Goal: Browse casually: Explore the website without a specific task or goal

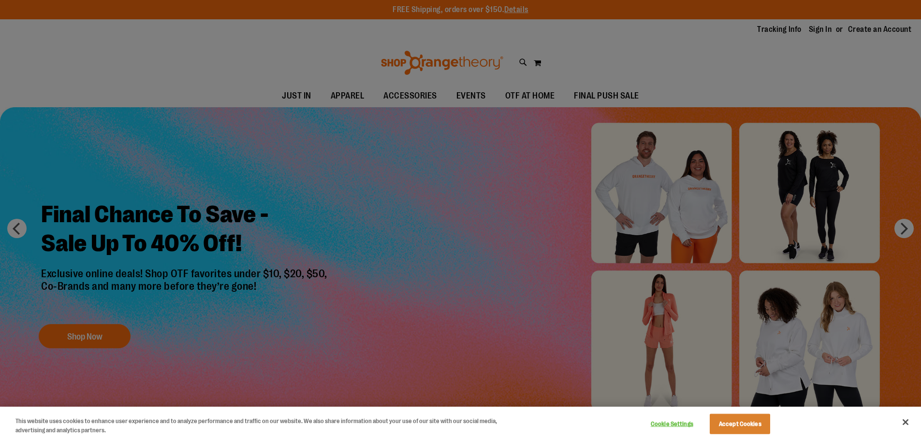
type input "**********"
click at [738, 418] on button "Accept Cookies" at bounding box center [739, 424] width 60 height 20
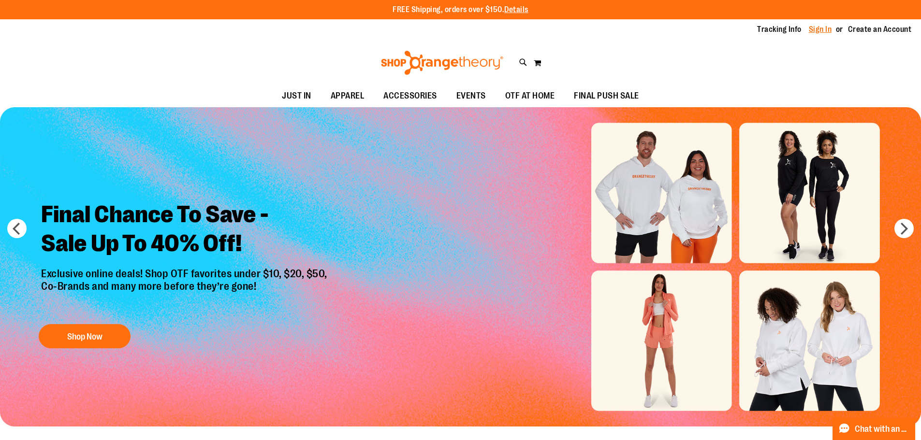
click at [813, 31] on link "Sign In" at bounding box center [820, 29] width 23 height 11
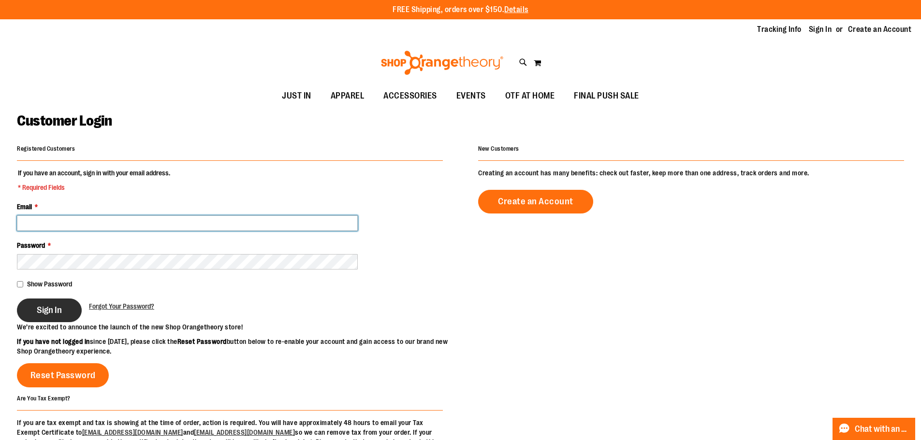
type input "**********"
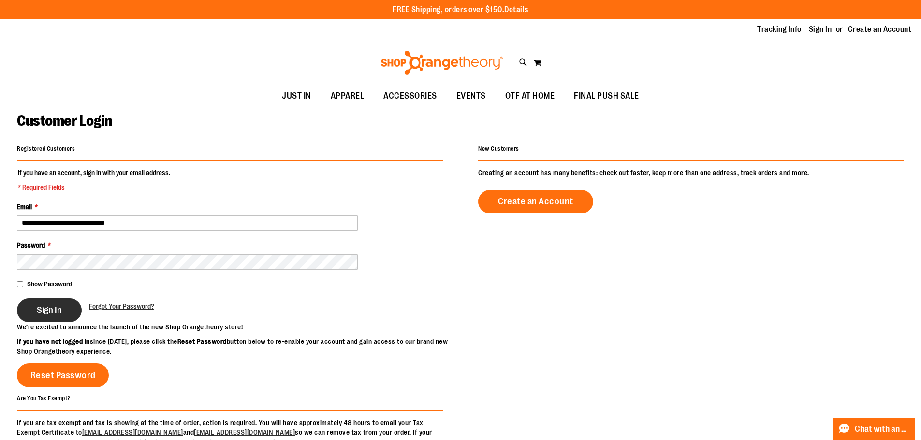
type input "**********"
click at [40, 307] on span "Sign In" at bounding box center [49, 310] width 25 height 11
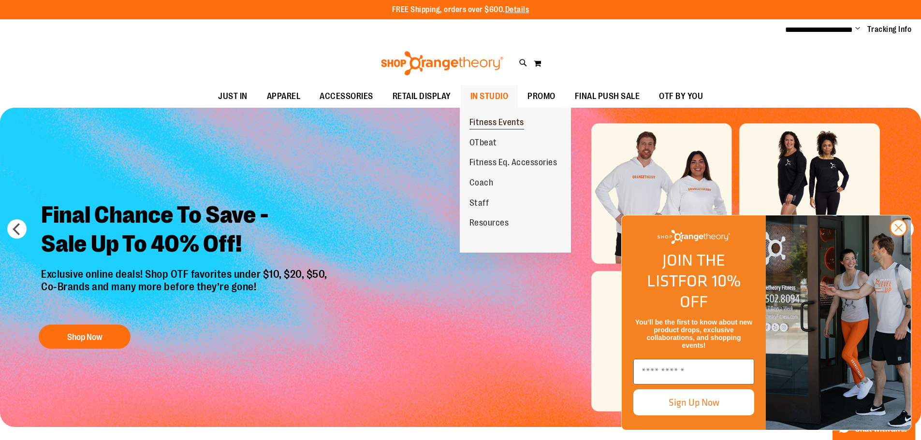
type input "**********"
click at [480, 119] on span "Fitness Events" at bounding box center [496, 123] width 55 height 12
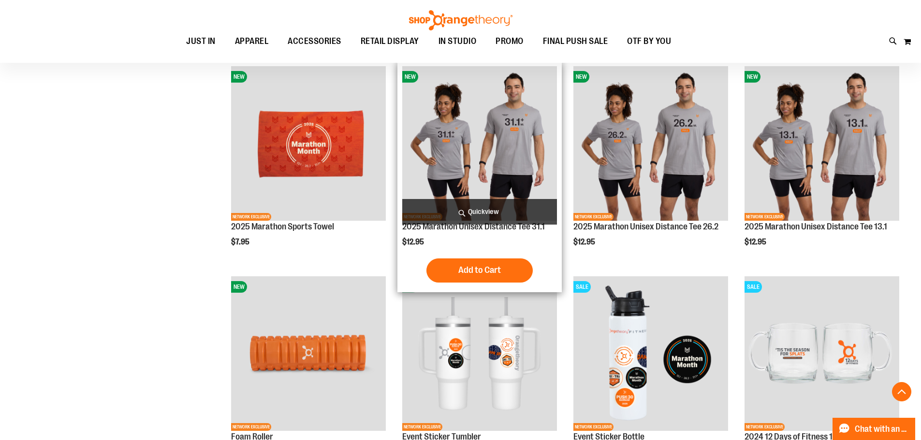
scroll to position [386, 0]
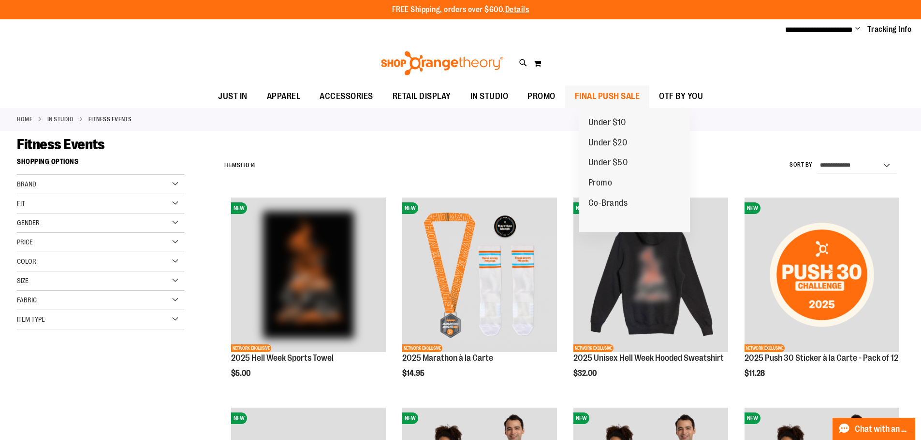
type input "**********"
click at [618, 97] on span "FINAL PUSH SALE" at bounding box center [607, 97] width 65 height 22
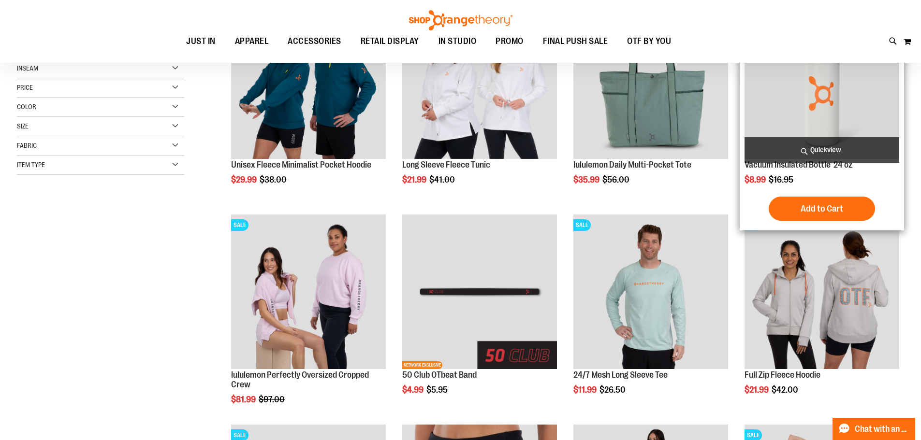
scroll to position [193, 0]
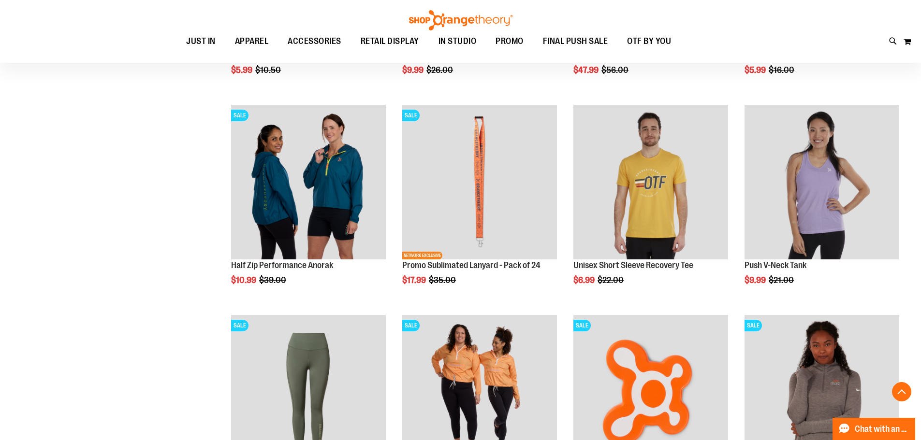
scroll to position [773, 0]
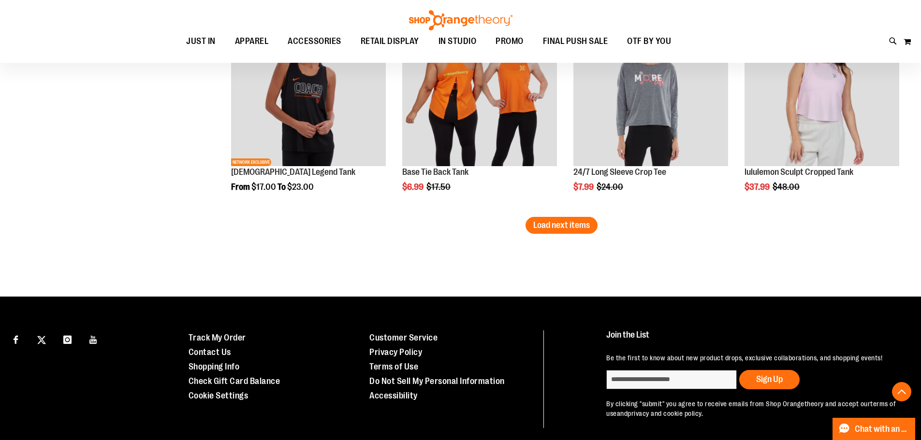
scroll to position [1884, 0]
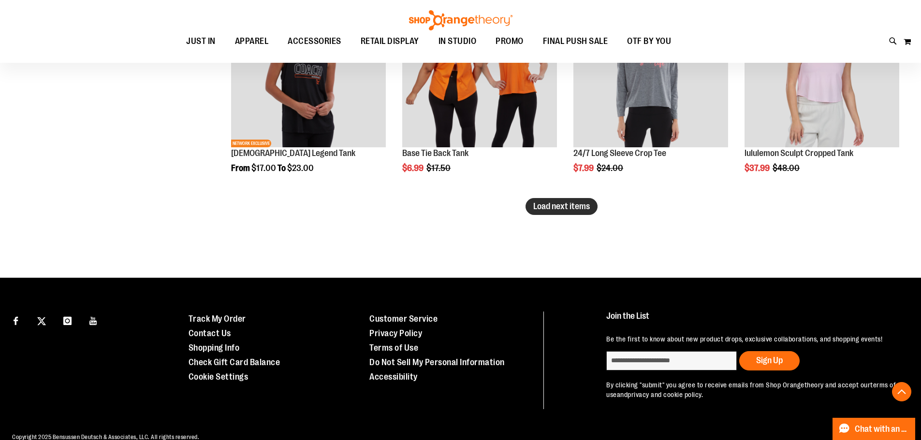
type input "**********"
click at [559, 208] on span "Load next items" at bounding box center [561, 207] width 57 height 10
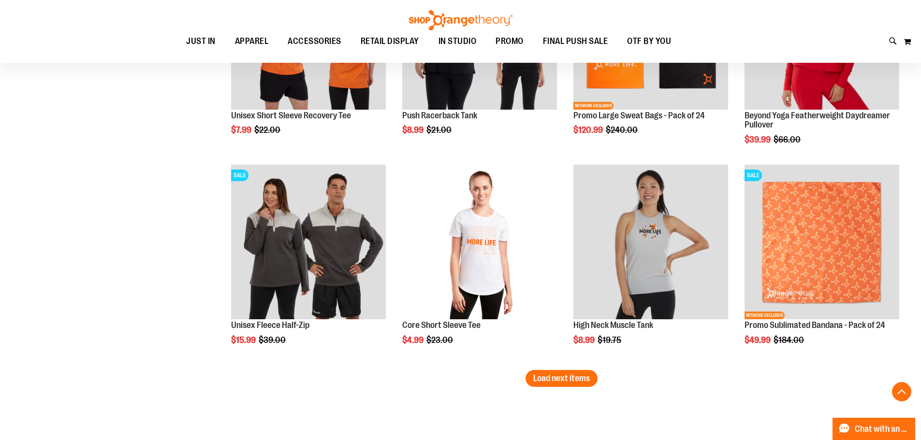
scroll to position [2368, 0]
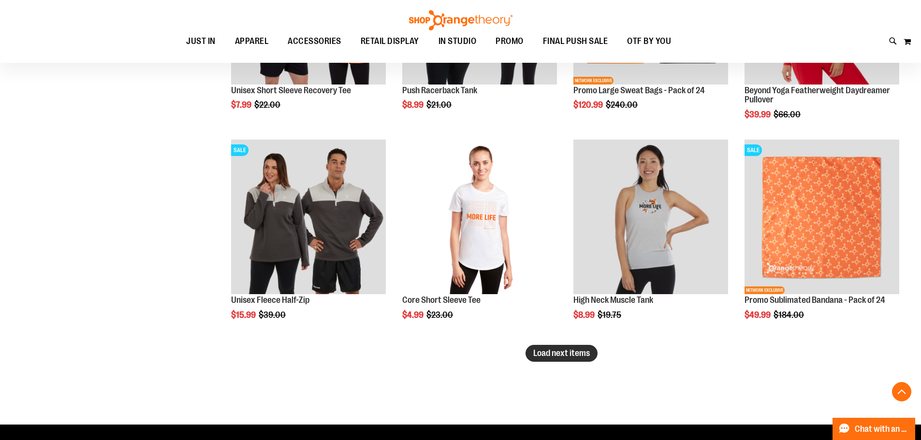
click at [564, 352] on span "Load next items" at bounding box center [561, 353] width 57 height 10
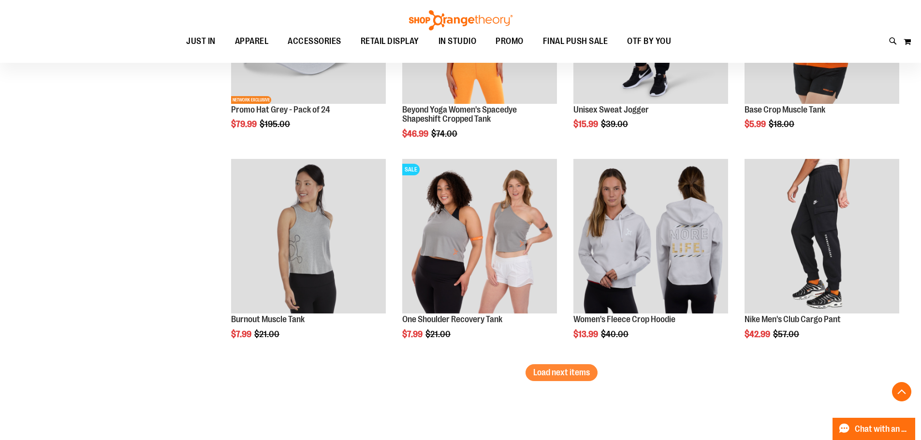
scroll to position [2996, 0]
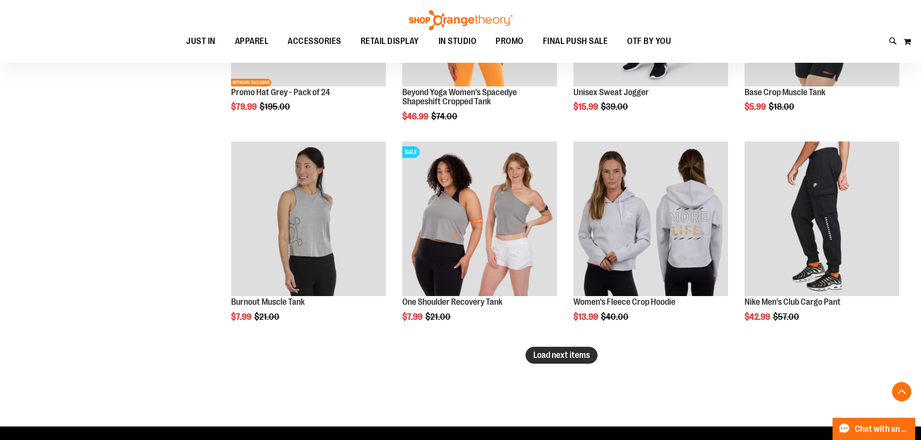
click at [582, 356] on span "Load next items" at bounding box center [561, 355] width 57 height 10
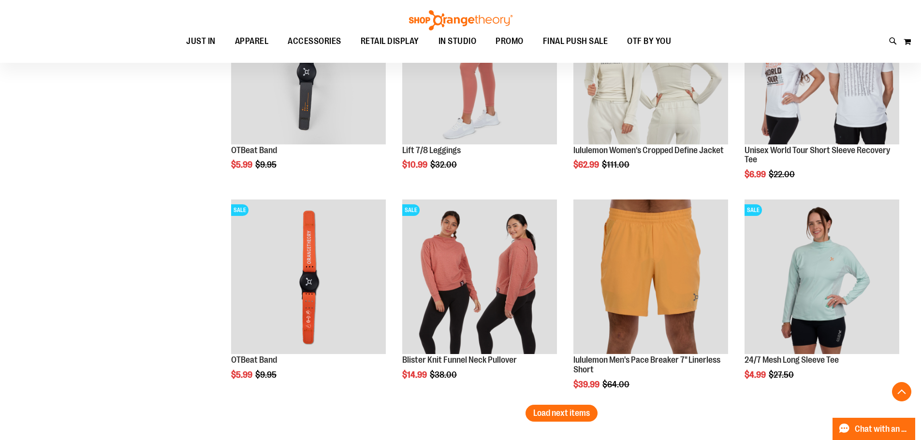
scroll to position [3576, 0]
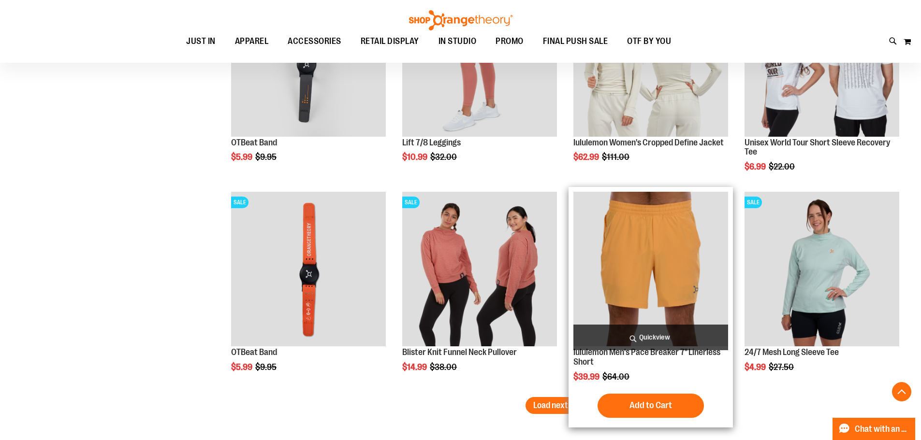
click at [568, 403] on span "Load next items" at bounding box center [561, 406] width 57 height 10
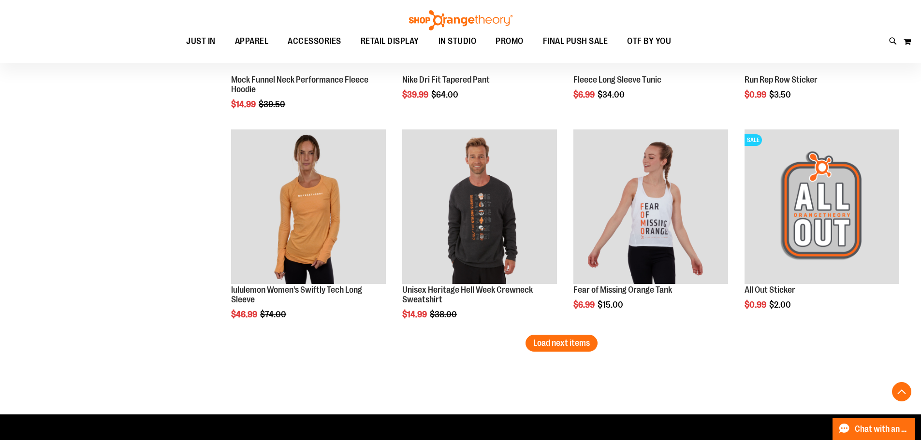
scroll to position [4301, 0]
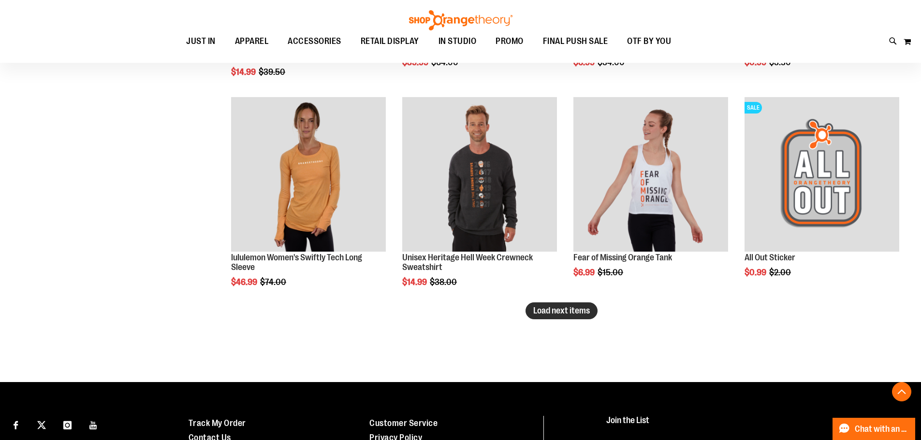
click at [550, 313] on span "Load next items" at bounding box center [561, 311] width 57 height 10
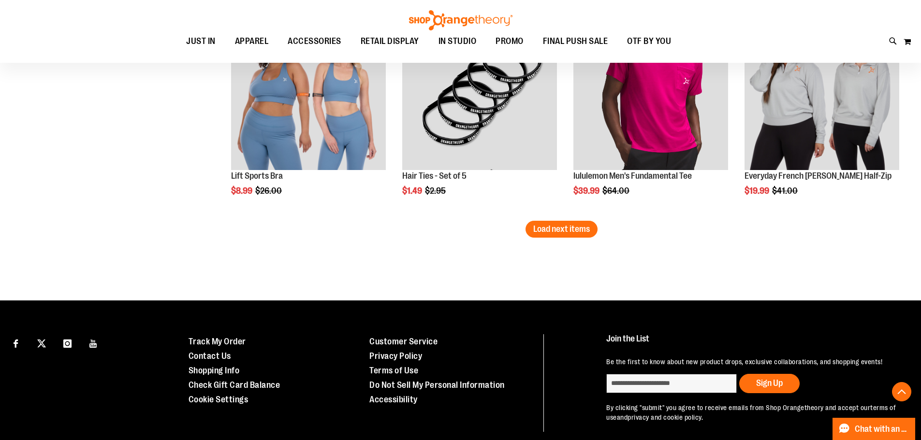
scroll to position [5026, 0]
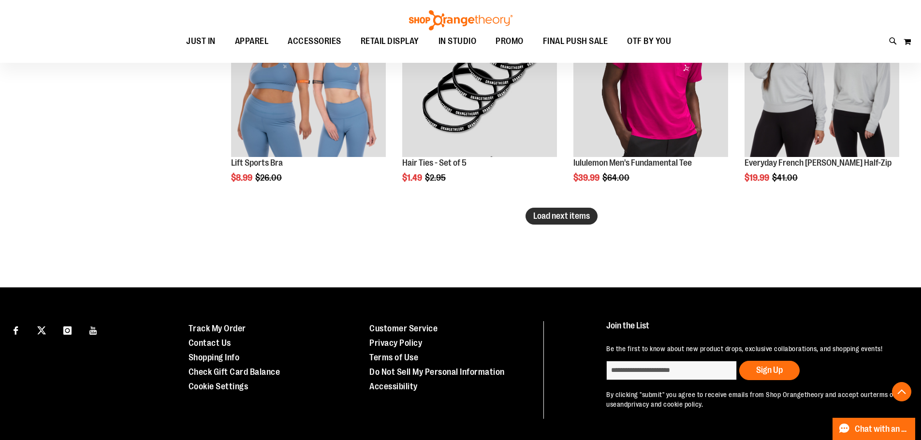
click at [573, 218] on span "Load next items" at bounding box center [561, 216] width 57 height 10
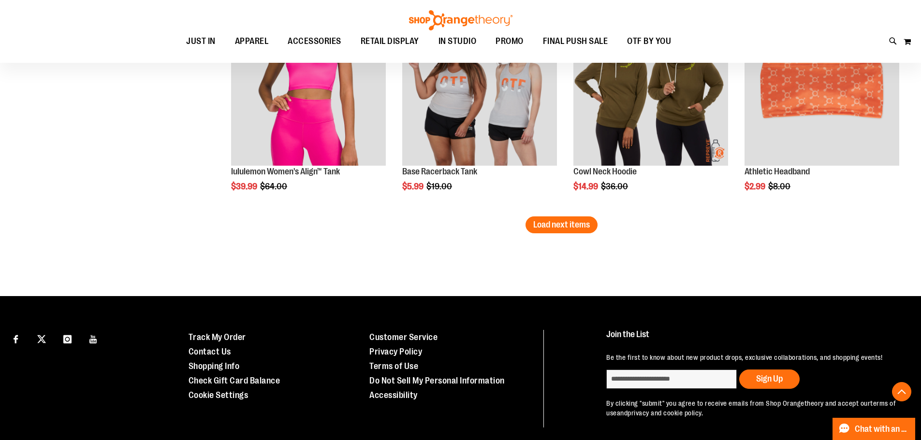
scroll to position [5654, 0]
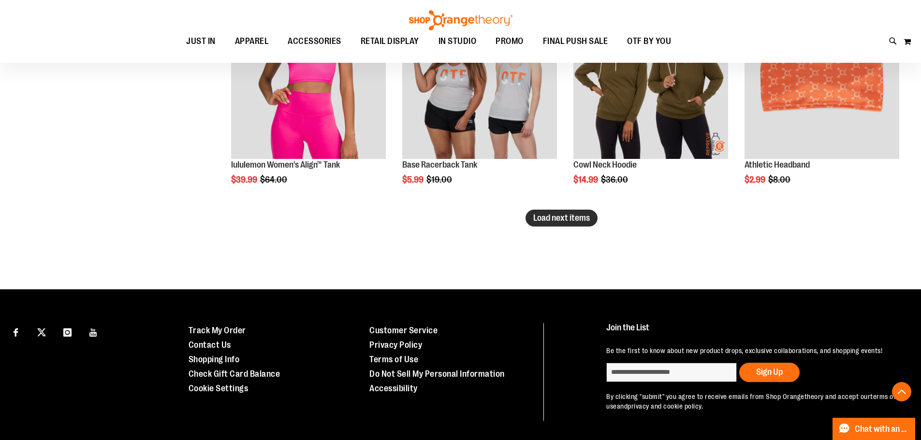
click at [571, 218] on span "Load next items" at bounding box center [561, 218] width 57 height 10
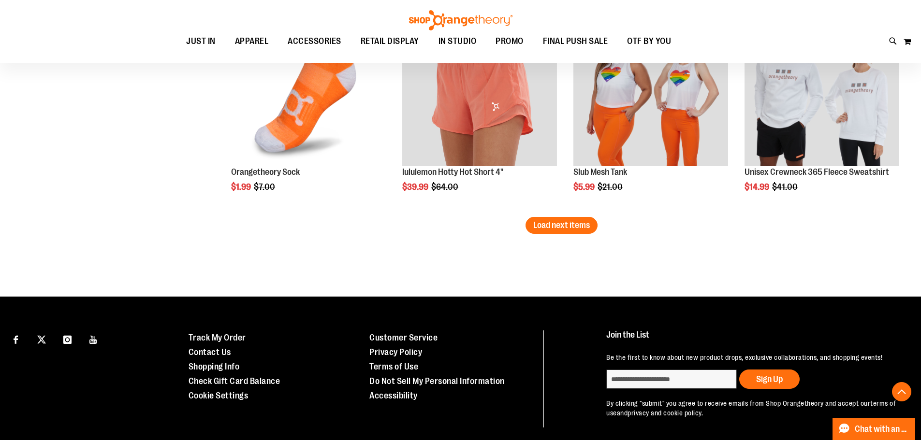
scroll to position [6282, 0]
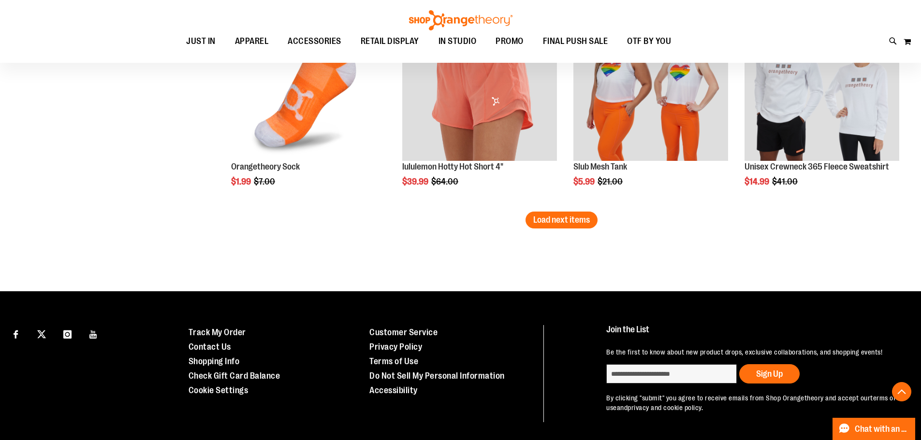
click at [555, 218] on span "Load next items" at bounding box center [561, 220] width 57 height 10
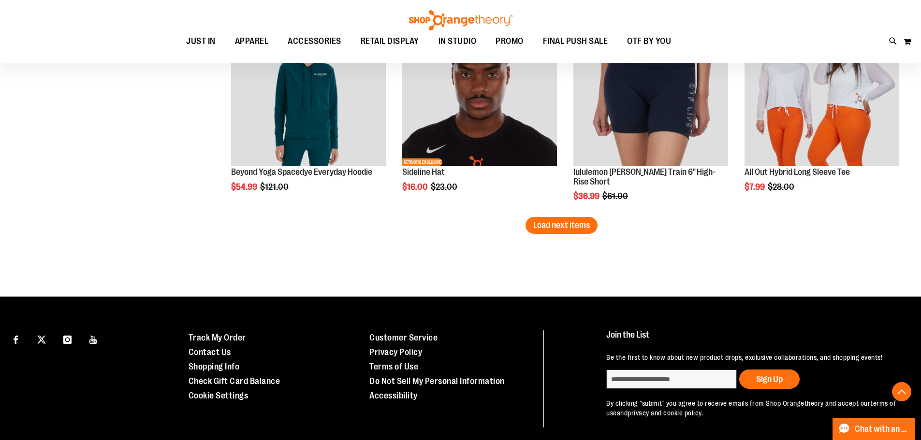
scroll to position [6911, 0]
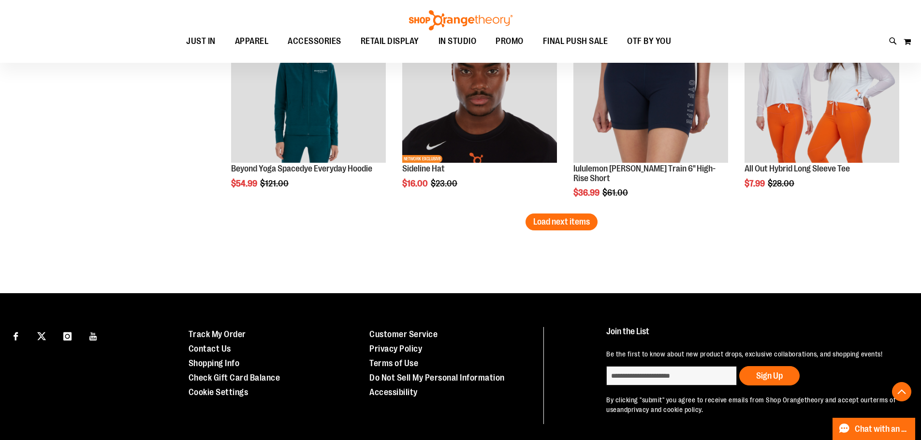
click at [576, 227] on button "Load next items" at bounding box center [561, 222] width 72 height 17
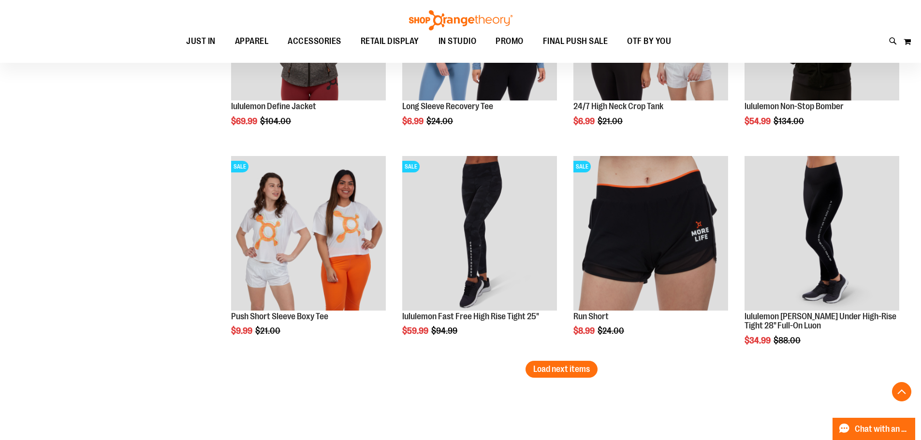
scroll to position [7394, 0]
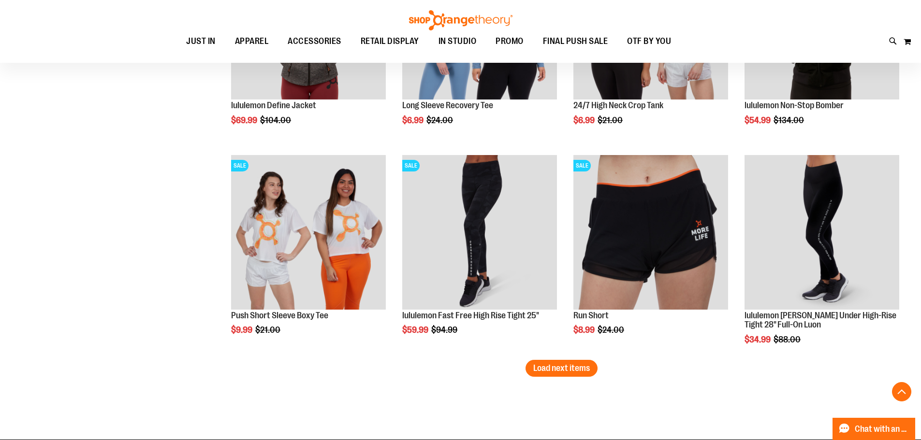
click at [559, 374] on button "Load next items" at bounding box center [561, 368] width 72 height 17
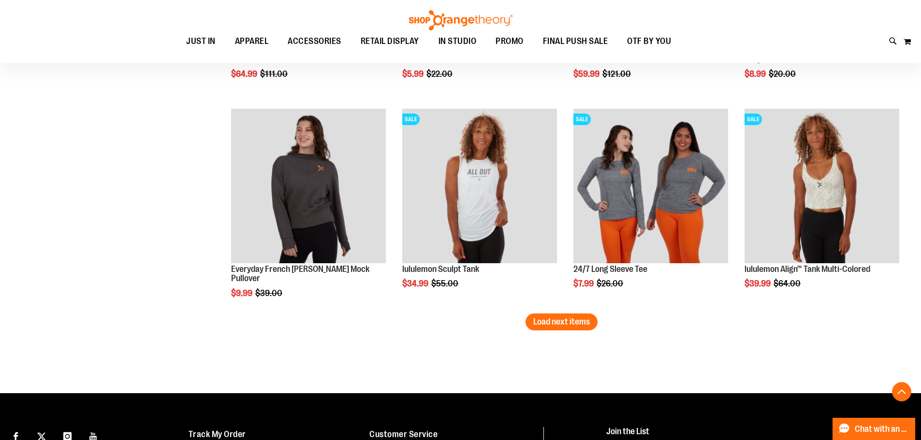
scroll to position [8119, 0]
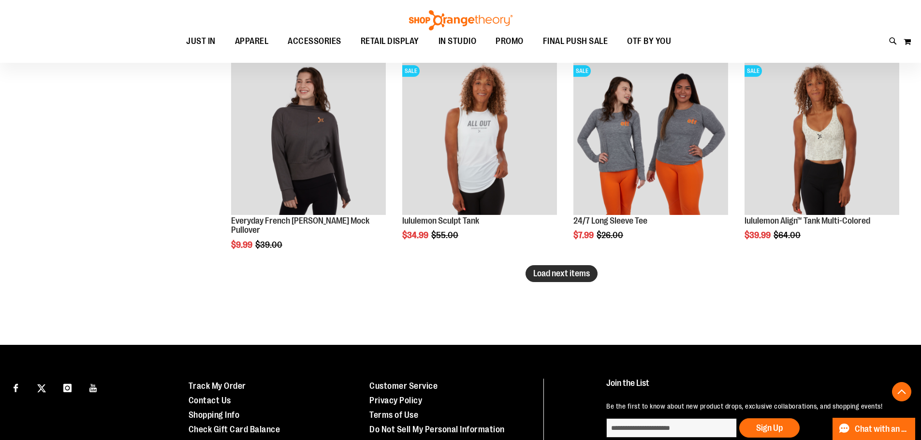
click at [588, 274] on span "Load next items" at bounding box center [561, 274] width 57 height 10
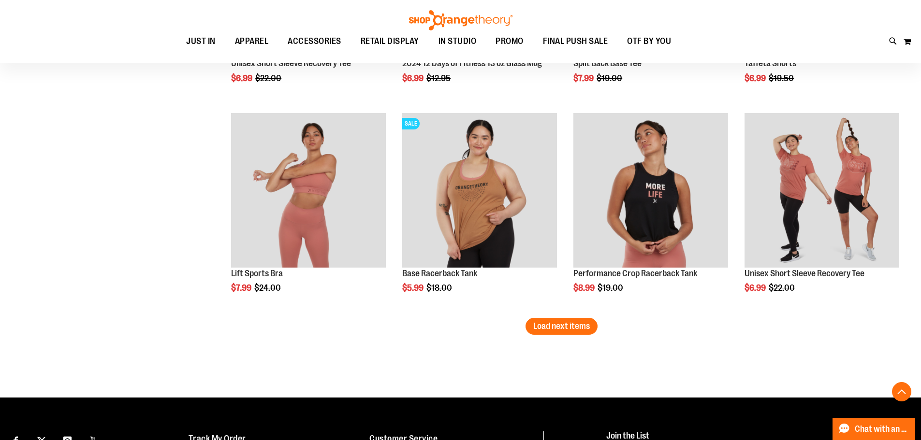
scroll to position [8699, 0]
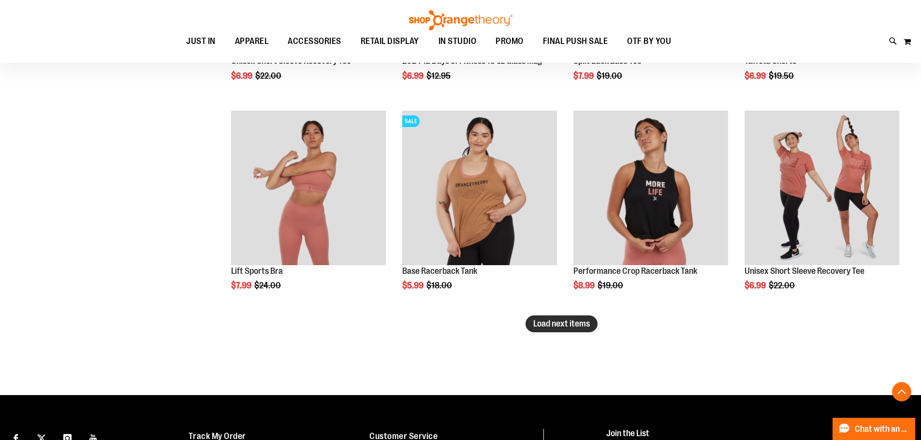
click at [579, 326] on span "Load next items" at bounding box center [561, 324] width 57 height 10
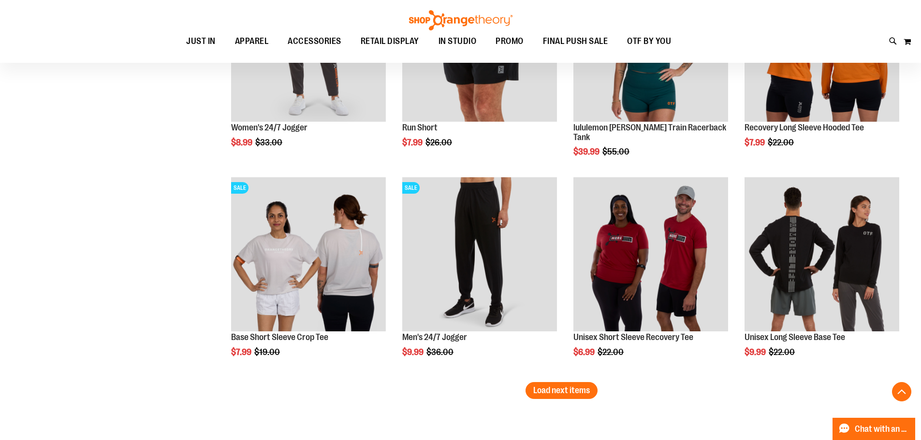
scroll to position [9279, 0]
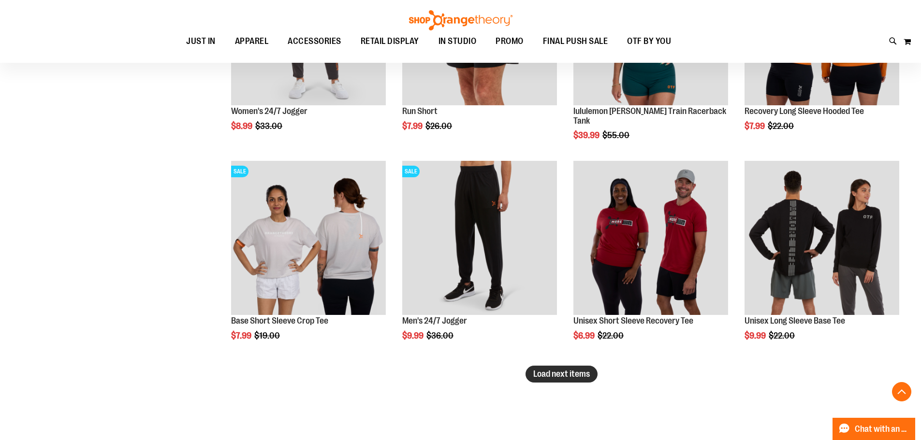
click at [544, 374] on span "Load next items" at bounding box center [561, 374] width 57 height 10
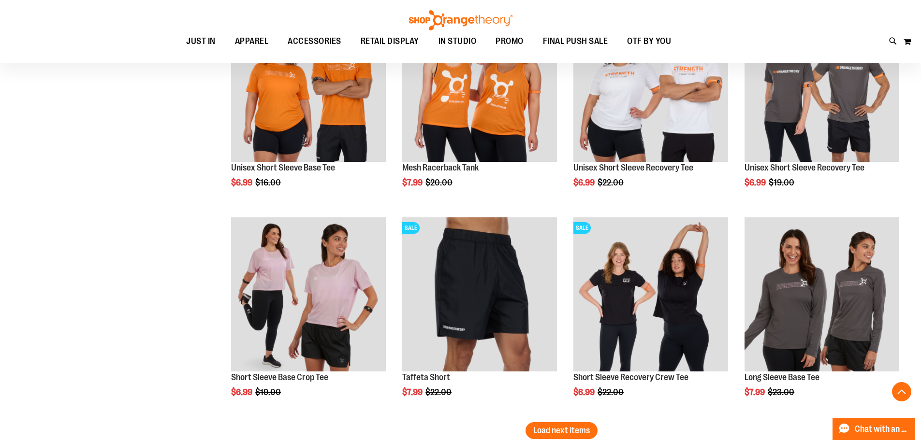
scroll to position [9907, 0]
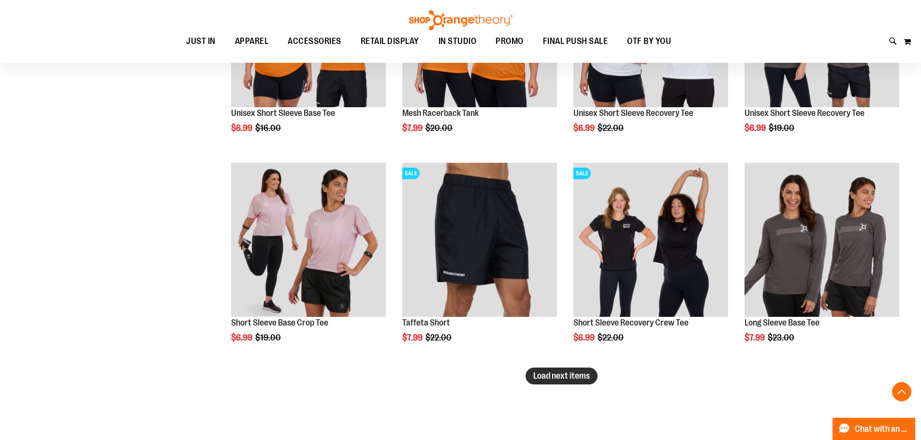
click at [570, 374] on span "Load next items" at bounding box center [561, 376] width 57 height 10
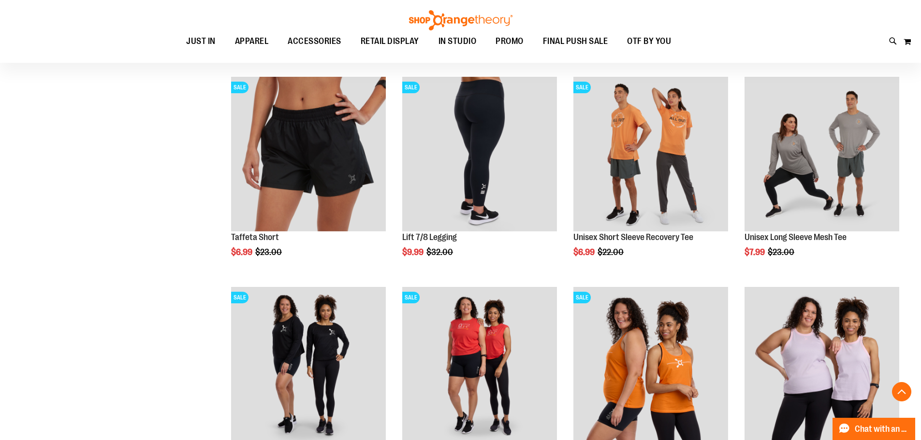
scroll to position [10197, 0]
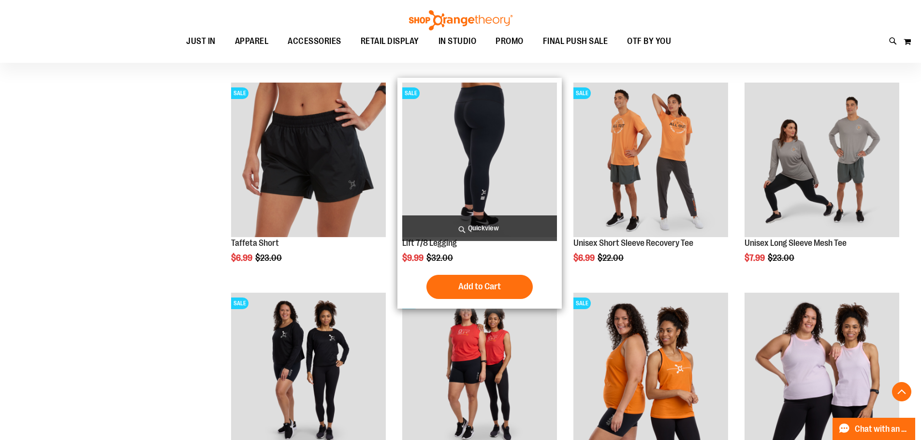
click at [479, 154] on img "product" at bounding box center [479, 160] width 155 height 155
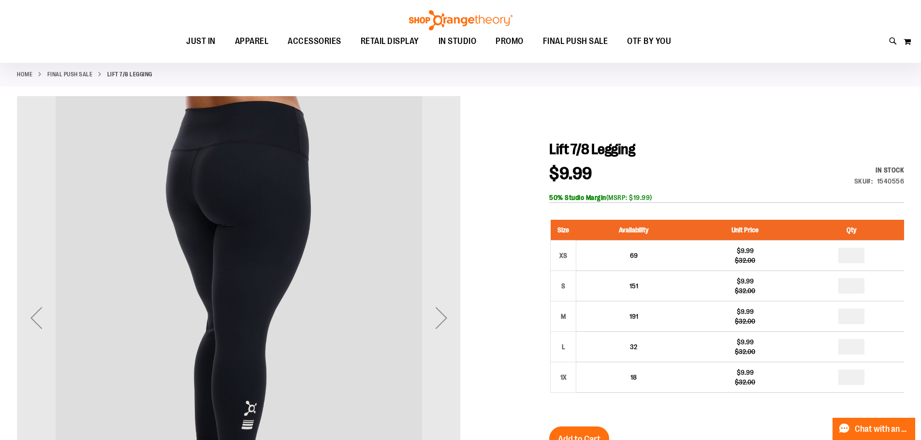
scroll to position [145, 0]
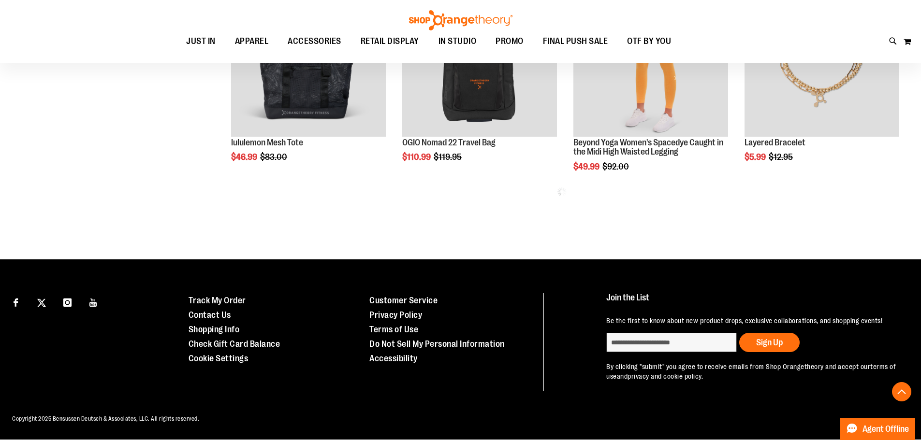
scroll to position [659, 0]
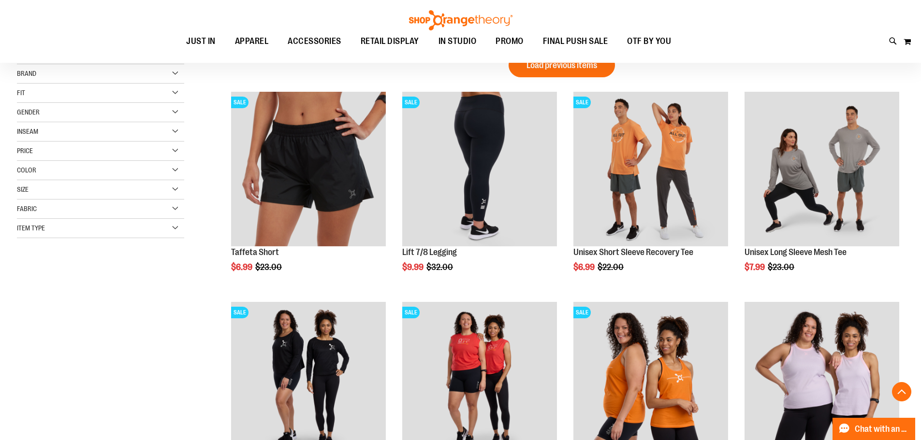
scroll to position [127, 0]
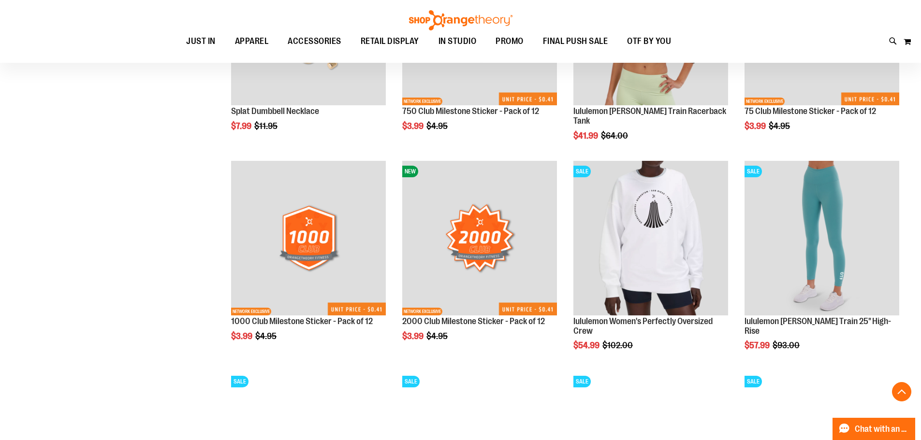
scroll to position [804, 0]
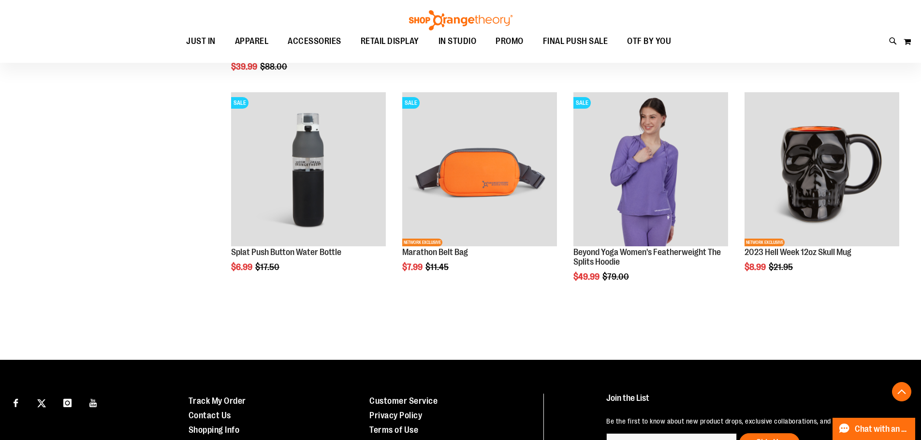
scroll to position [1867, 0]
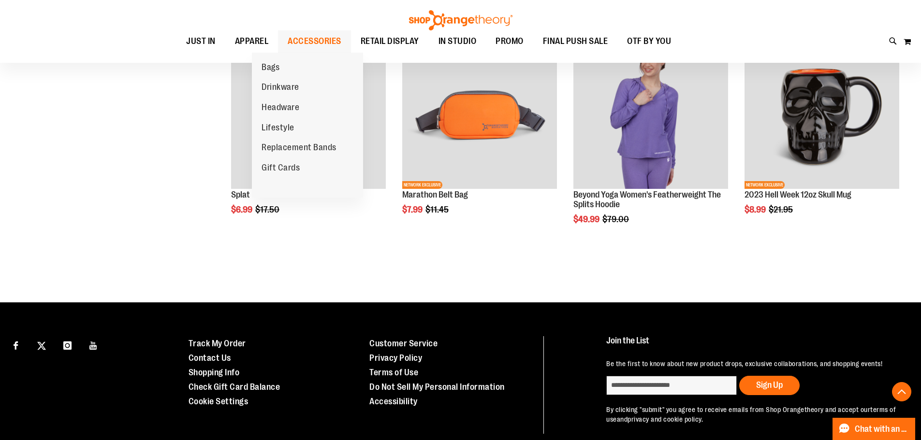
type input "**********"
click at [296, 40] on span "ACCESSORIES" at bounding box center [315, 41] width 54 height 22
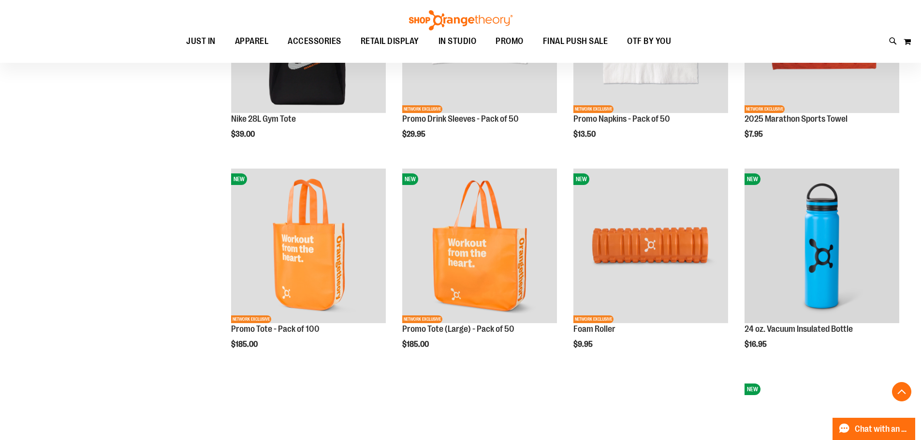
scroll to position [869, 0]
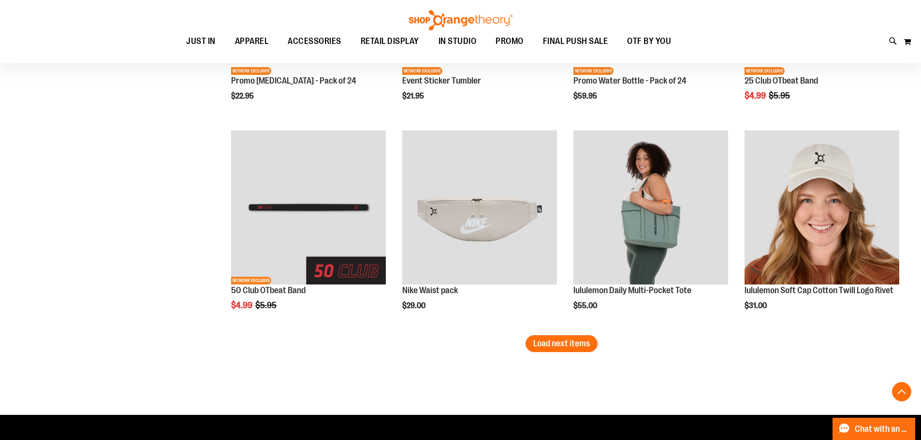
scroll to position [1836, 0]
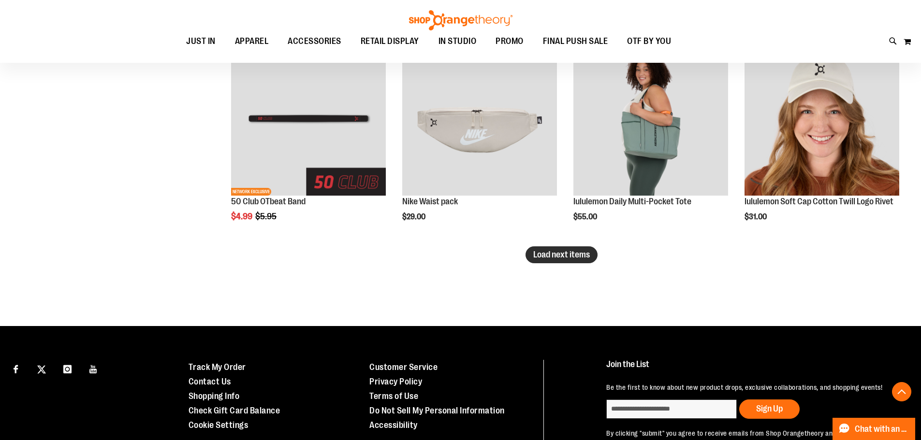
type input "**********"
click at [563, 253] on span "Load next items" at bounding box center [561, 255] width 57 height 10
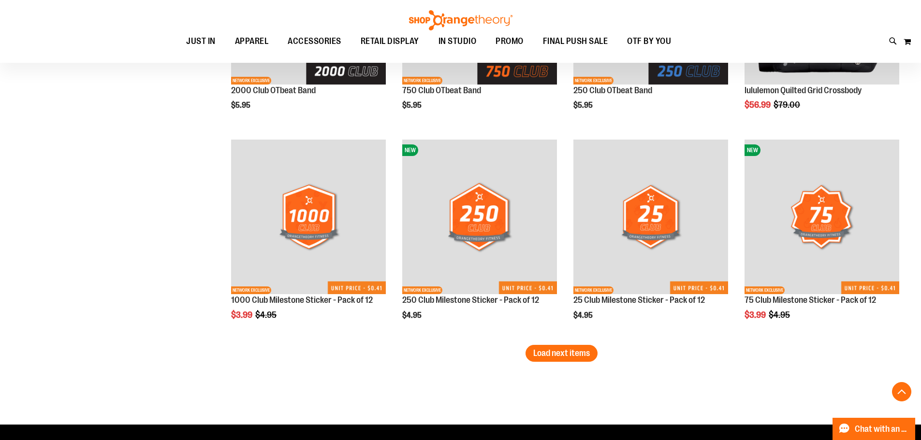
scroll to position [2513, 0]
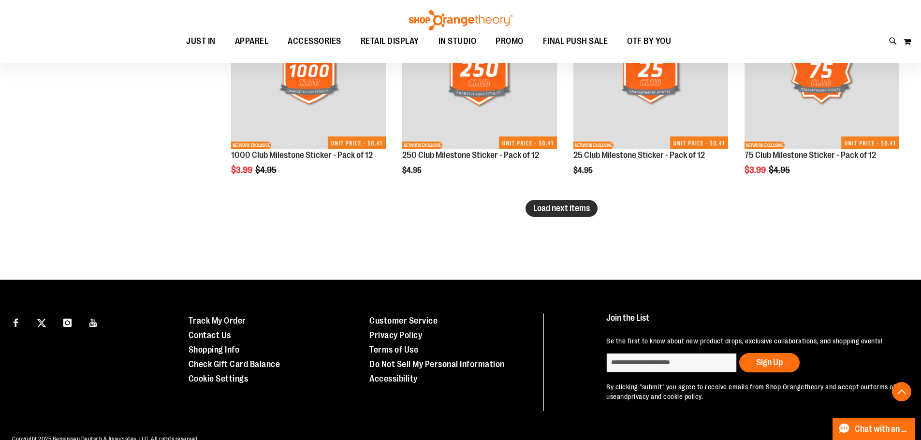
click at [578, 209] on span "Load next items" at bounding box center [561, 208] width 57 height 10
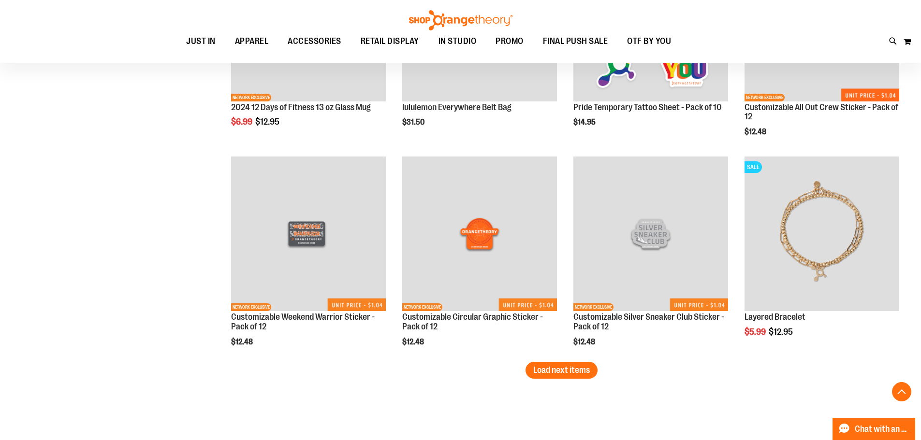
scroll to position [2996, 0]
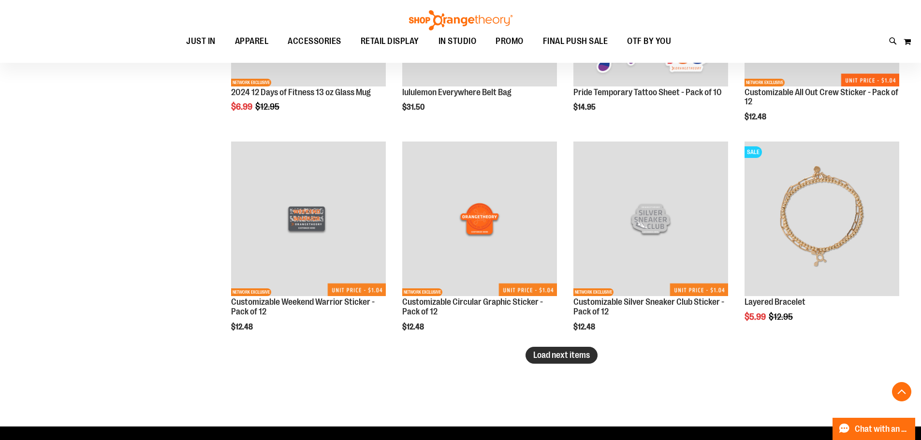
click at [582, 353] on span "Load next items" at bounding box center [561, 355] width 57 height 10
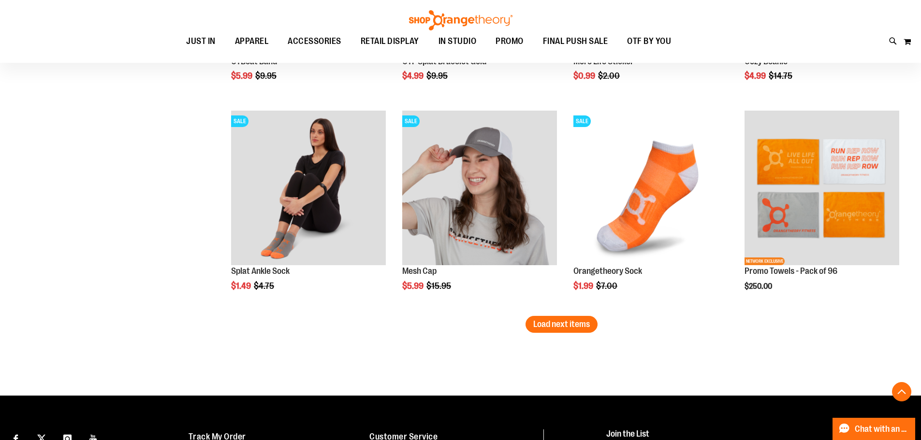
scroll to position [3721, 0]
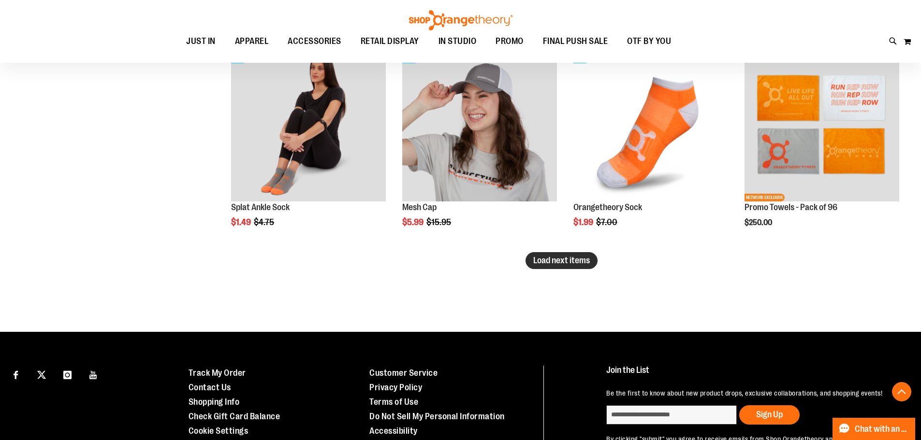
click at [553, 256] on span "Load next items" at bounding box center [561, 261] width 57 height 10
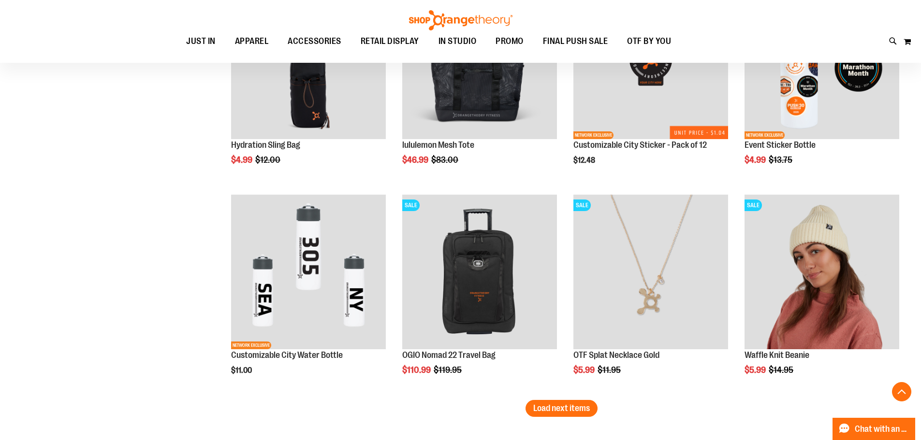
scroll to position [4204, 0]
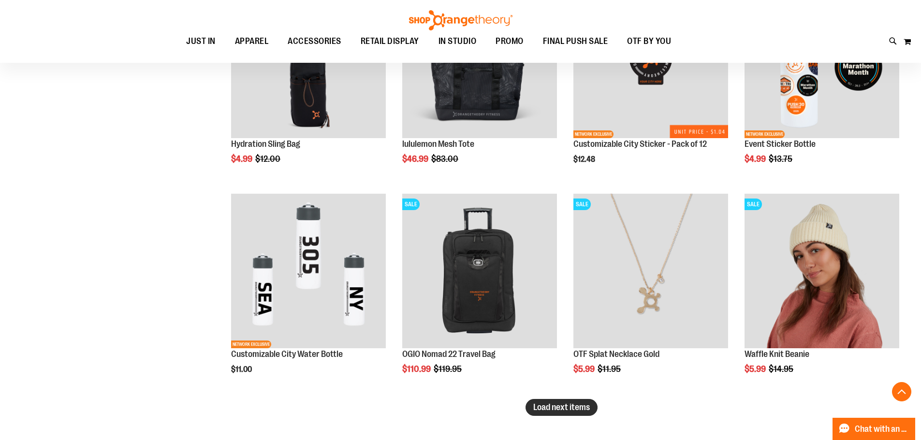
click at [579, 406] on span "Load next items" at bounding box center [561, 408] width 57 height 10
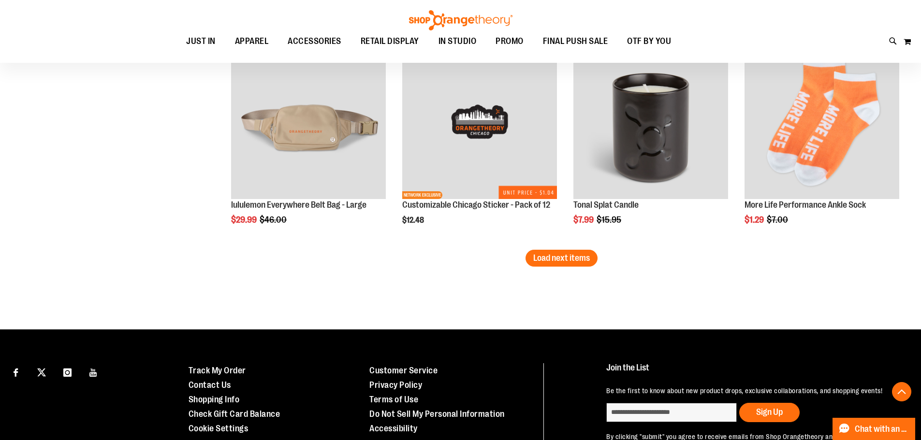
scroll to position [5063, 0]
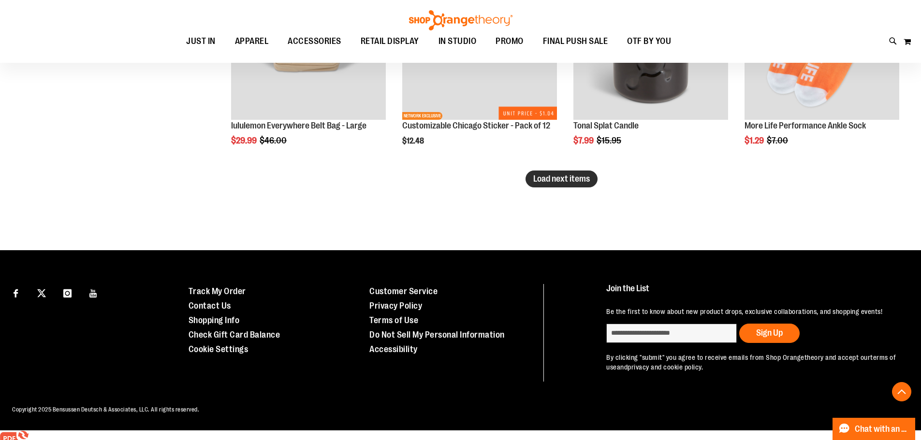
click at [564, 180] on span "Load next items" at bounding box center [561, 179] width 57 height 10
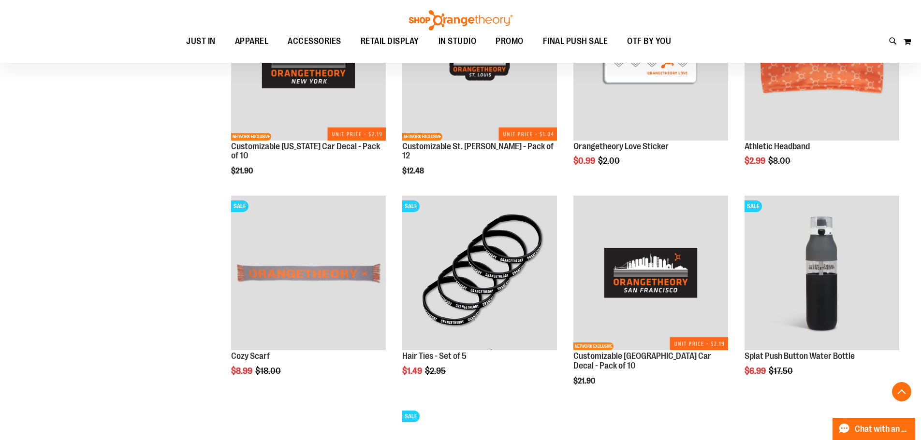
scroll to position [5193, 0]
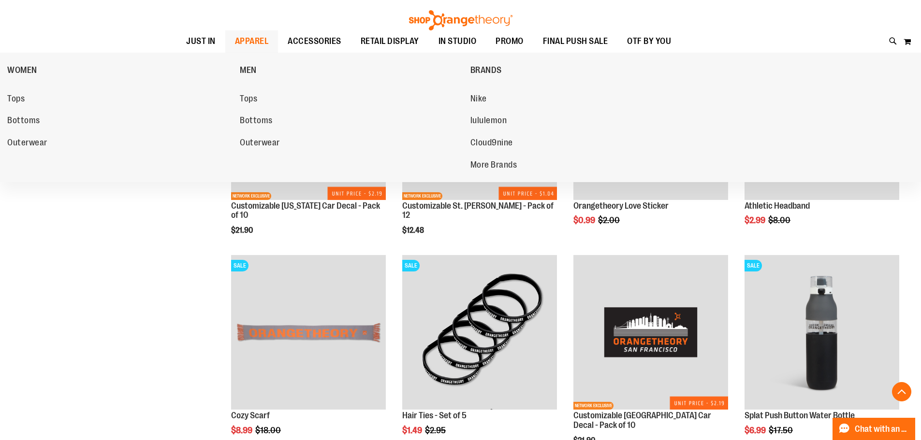
click at [235, 42] on span "APPAREL" at bounding box center [252, 41] width 34 height 22
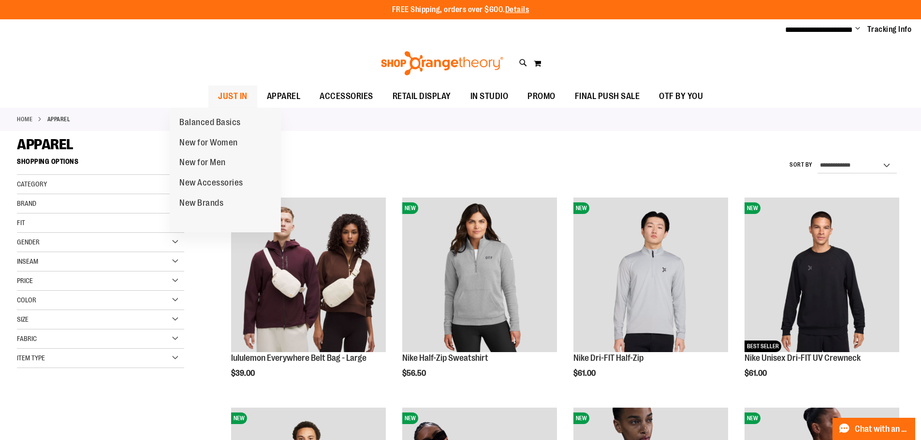
type input "**********"
click at [218, 93] on span "JUST IN" at bounding box center [232, 97] width 29 height 22
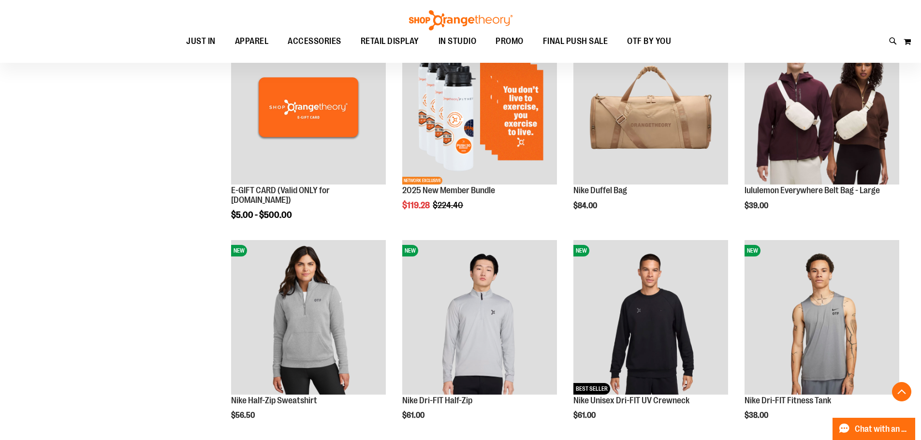
scroll to position [386, 0]
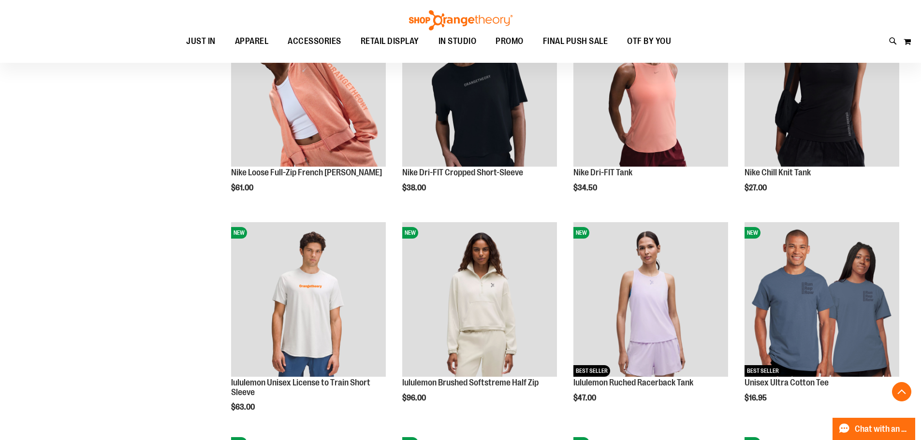
scroll to position [821, 0]
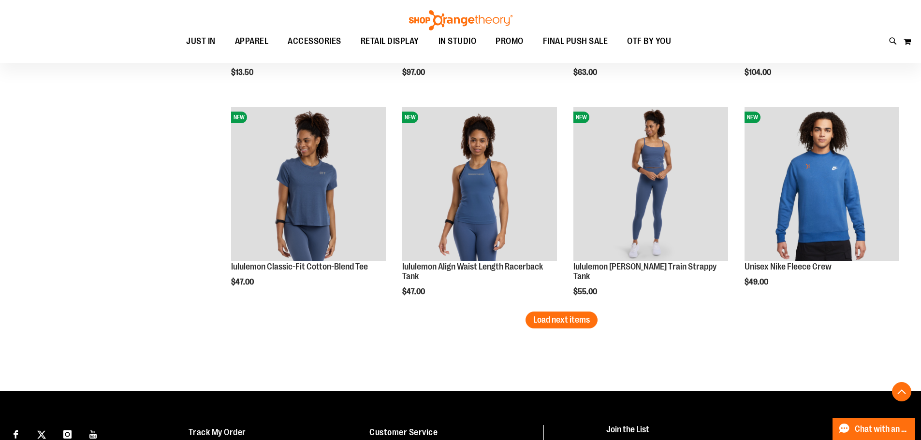
scroll to position [1788, 0]
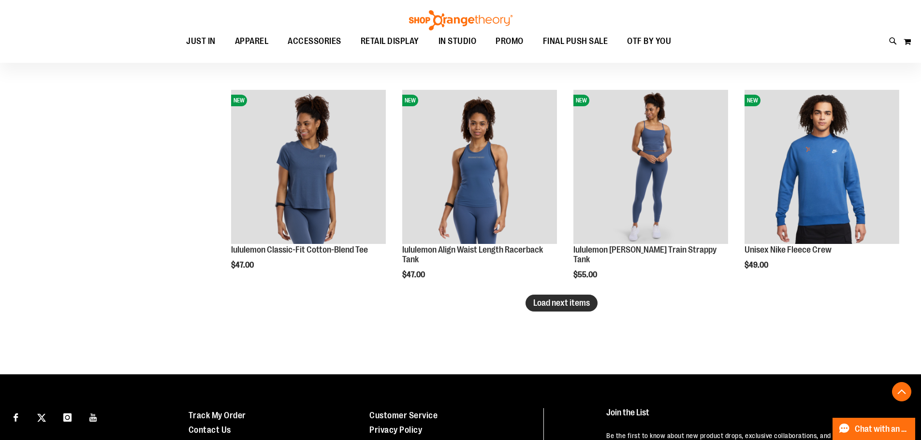
type input "**********"
click at [594, 305] on button "Load next items" at bounding box center [561, 303] width 72 height 17
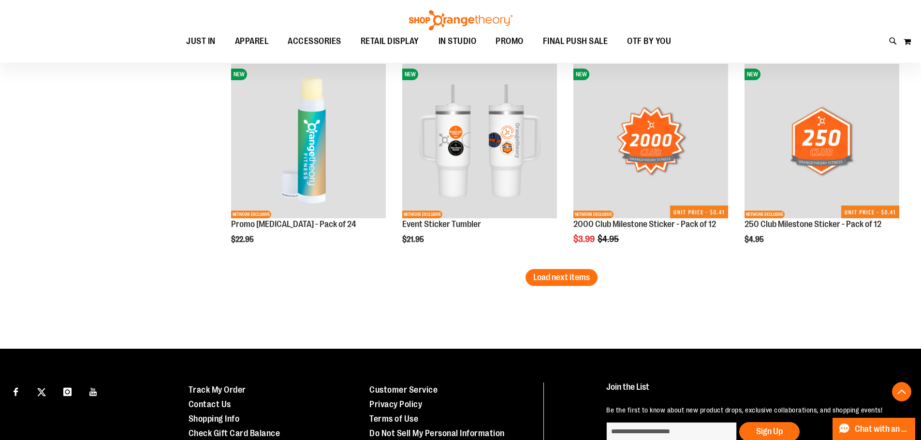
scroll to position [2464, 0]
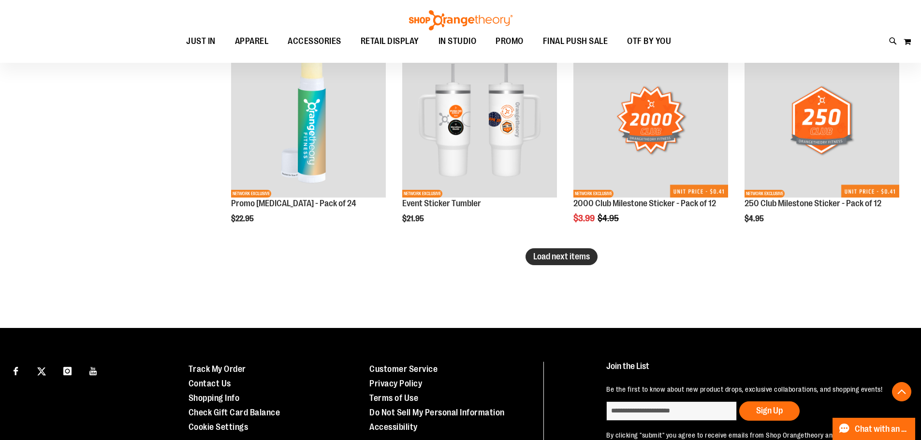
click at [555, 254] on span "Load next items" at bounding box center [561, 257] width 57 height 10
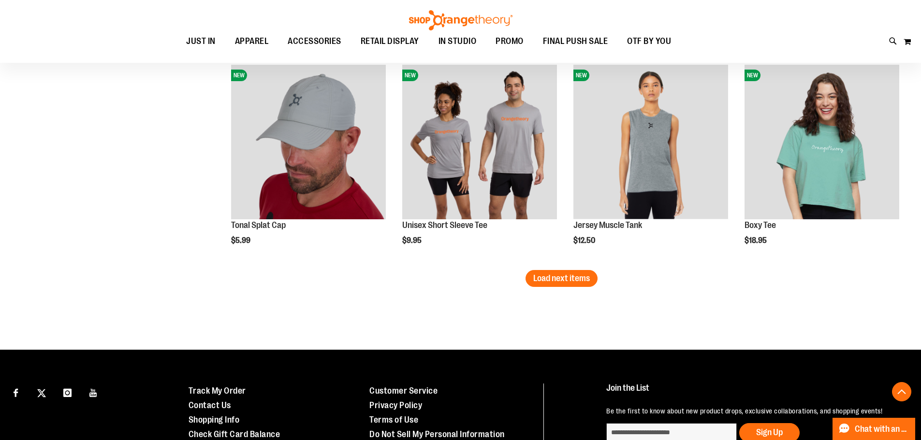
scroll to position [3093, 0]
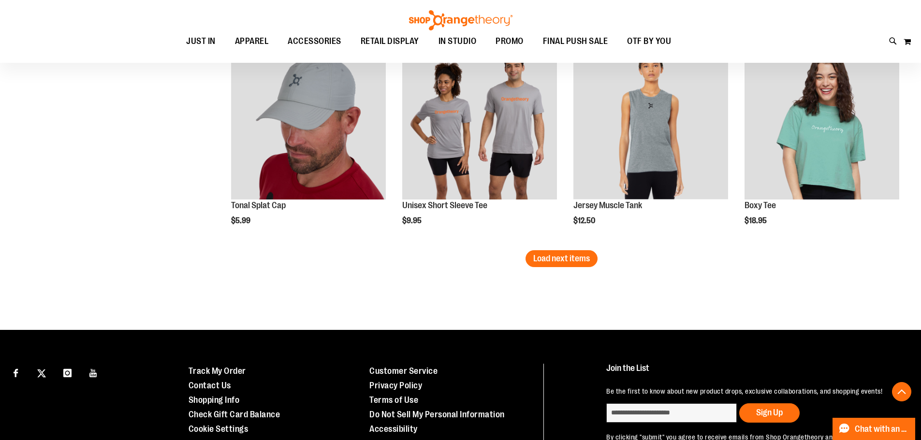
click at [556, 261] on span "Load next items" at bounding box center [561, 259] width 57 height 10
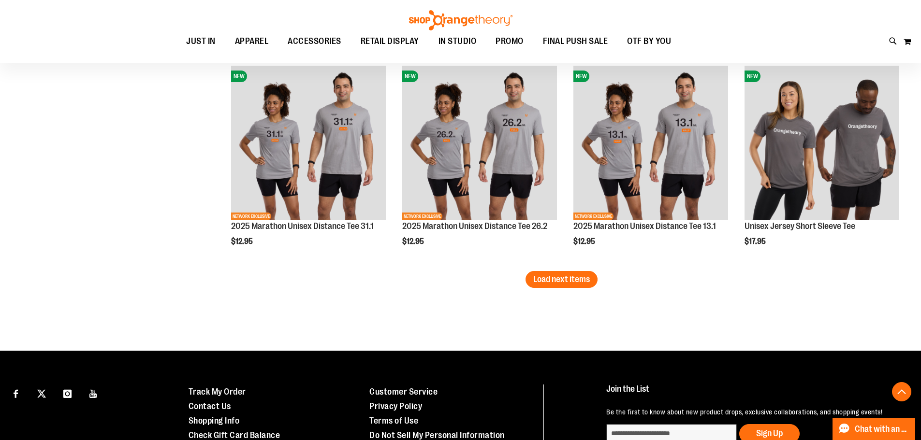
scroll to position [3721, 0]
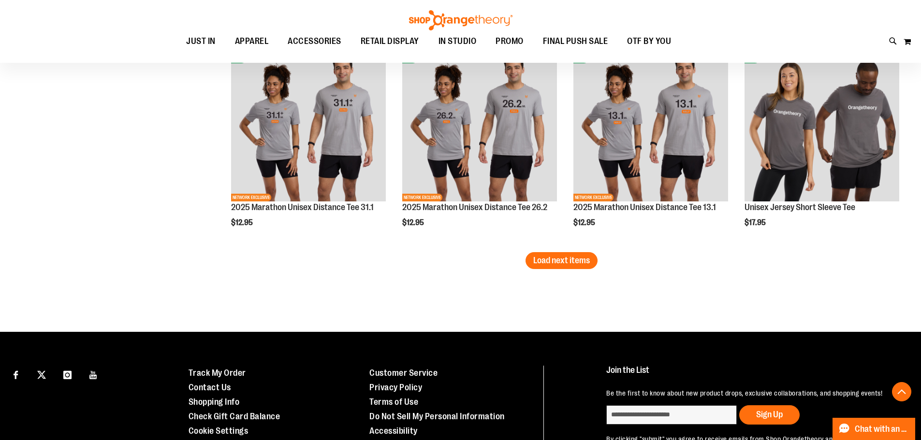
click at [577, 266] on button "Load next items" at bounding box center [561, 260] width 72 height 17
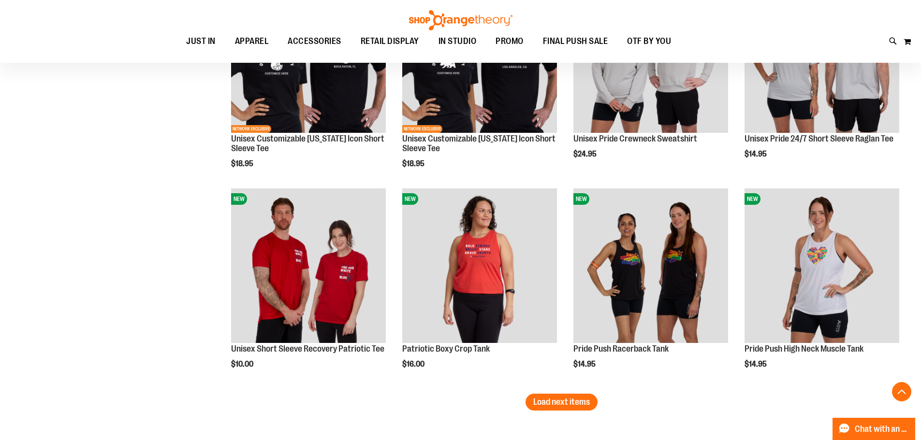
scroll to position [4253, 0]
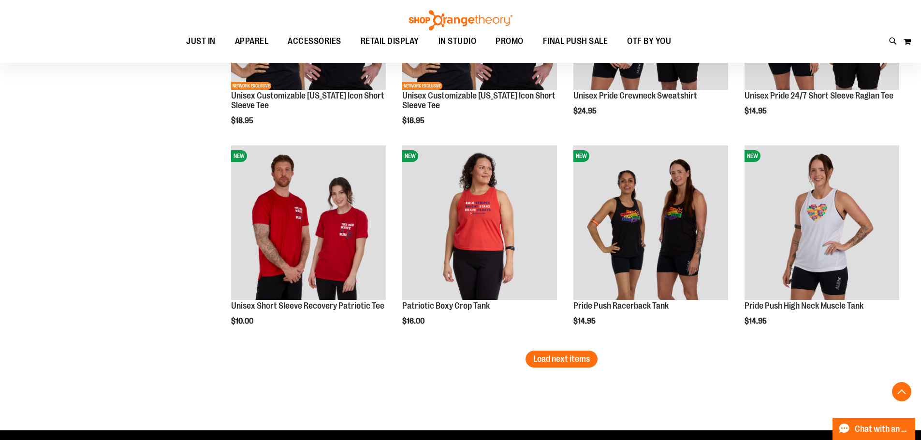
click at [554, 361] on span "Load next items" at bounding box center [561, 359] width 57 height 10
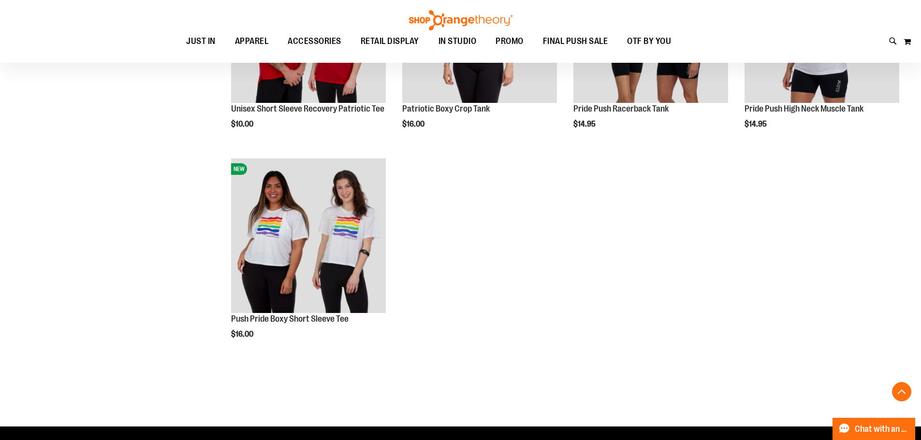
scroll to position [4494, 0]
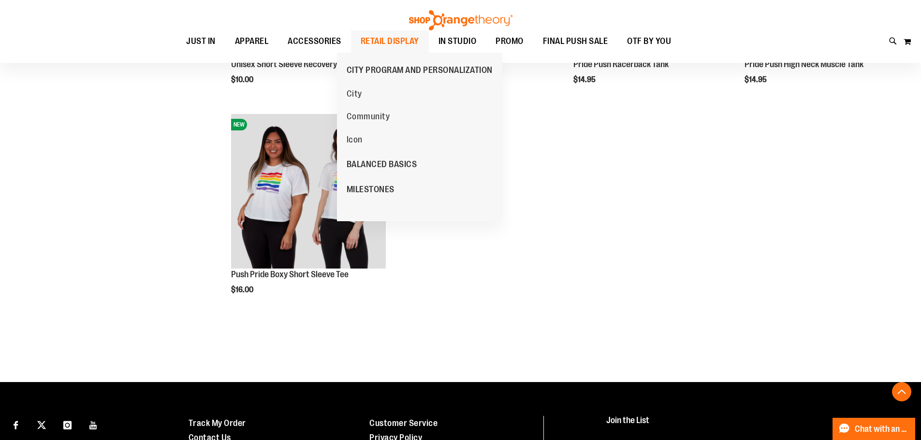
click at [381, 42] on span "RETAIL DISPLAY" at bounding box center [390, 41] width 58 height 22
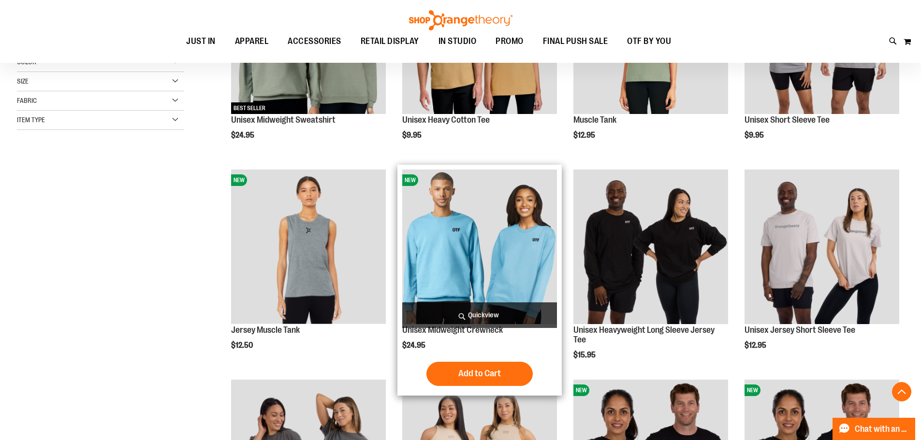
scroll to position [241, 0]
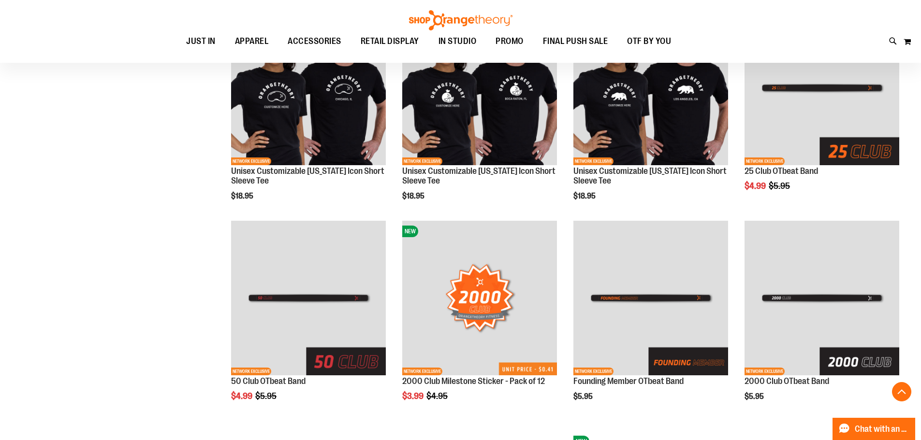
scroll to position [966, 0]
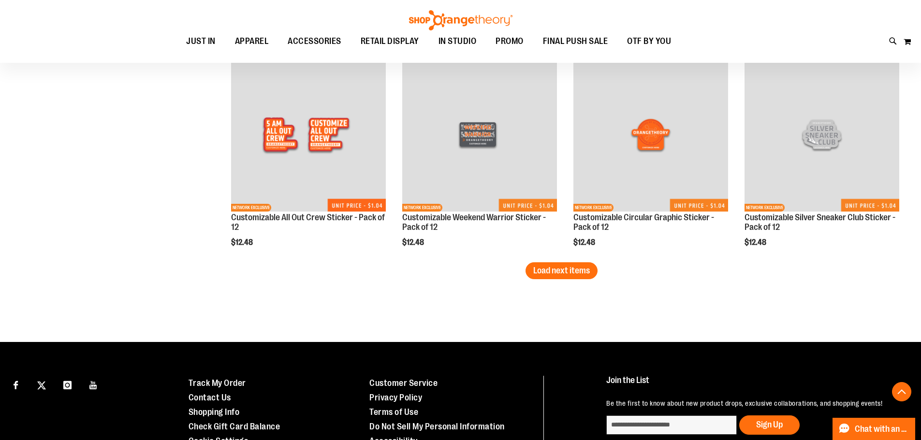
scroll to position [1836, 0]
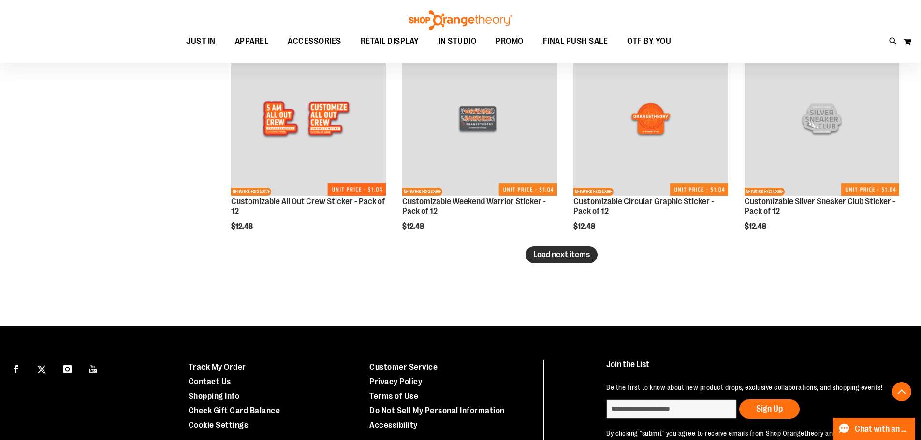
type input "**********"
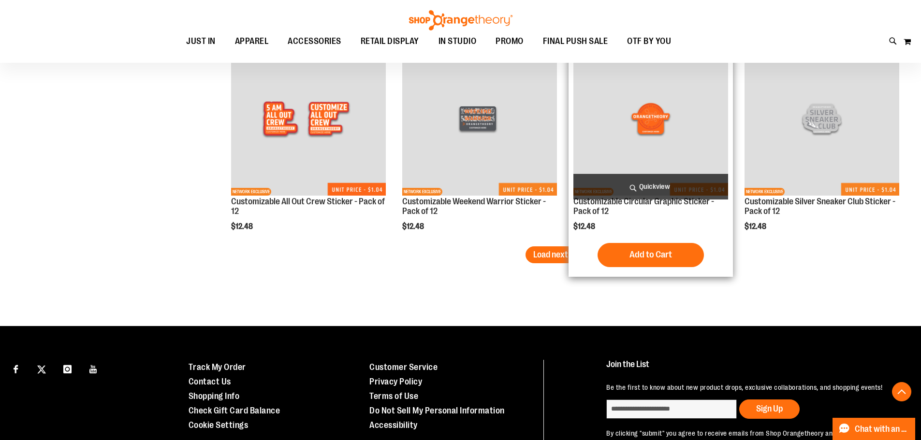
click at [569, 256] on span "Load next items" at bounding box center [561, 255] width 57 height 10
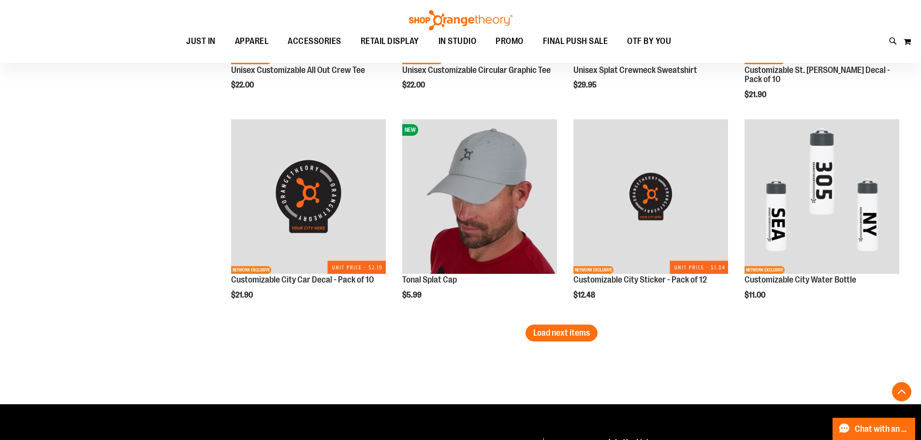
scroll to position [2416, 0]
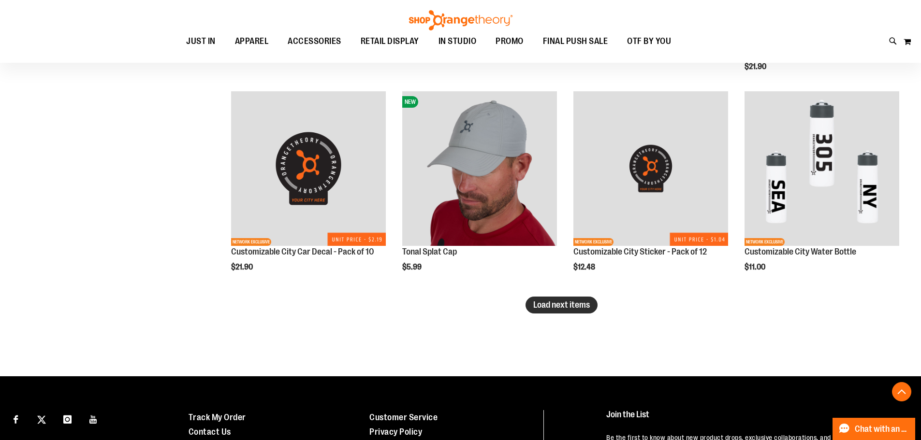
click at [573, 303] on span "Load next items" at bounding box center [561, 305] width 57 height 10
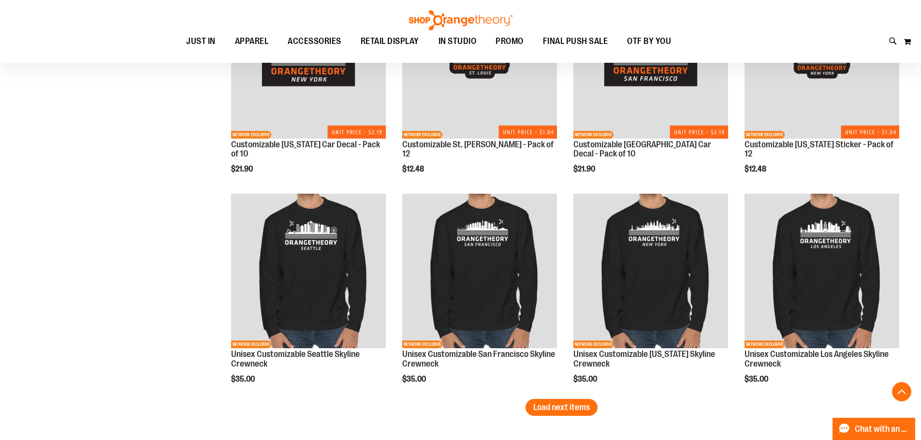
scroll to position [2948, 0]
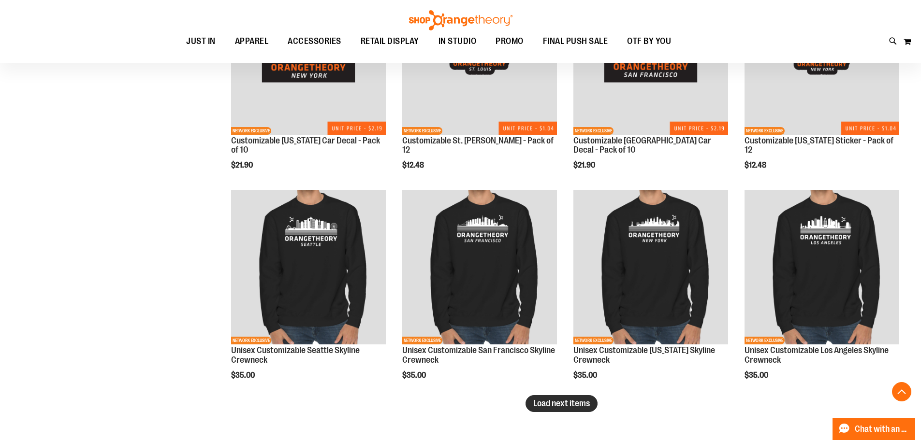
click at [542, 405] on span "Load next items" at bounding box center [561, 404] width 57 height 10
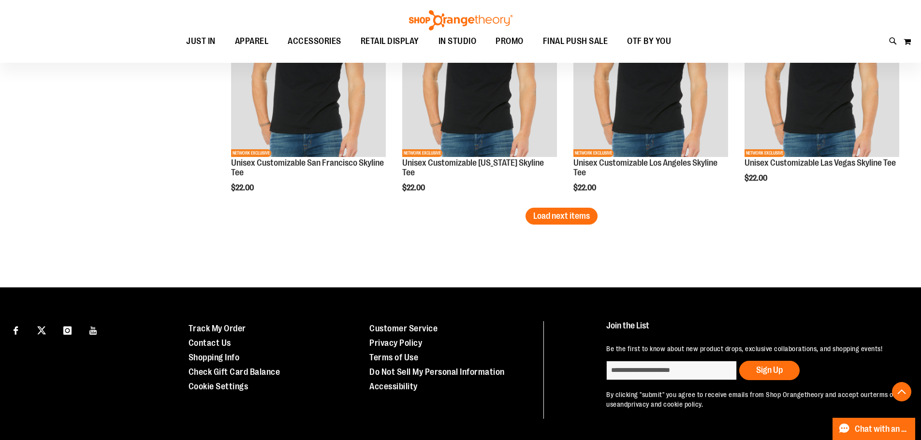
scroll to position [3769, 0]
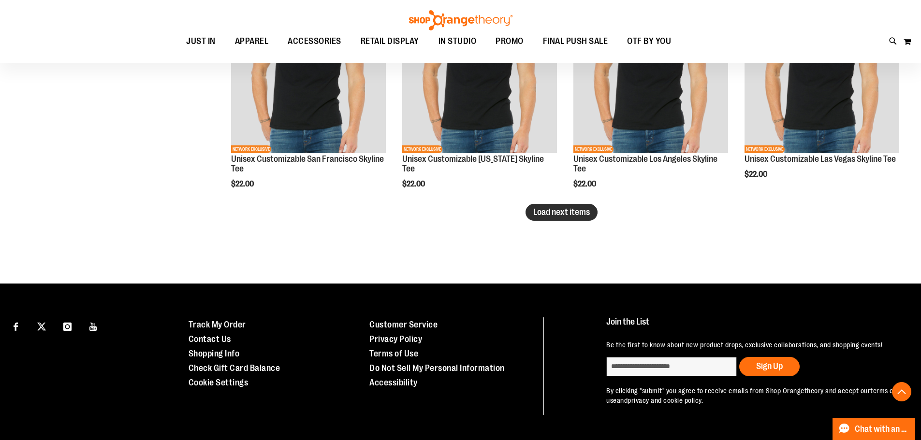
click at [580, 214] on span "Load next items" at bounding box center [561, 212] width 57 height 10
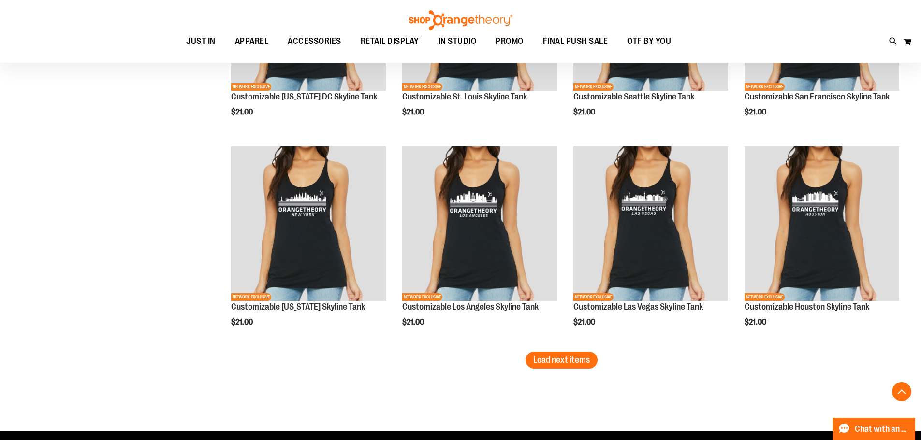
scroll to position [4253, 0]
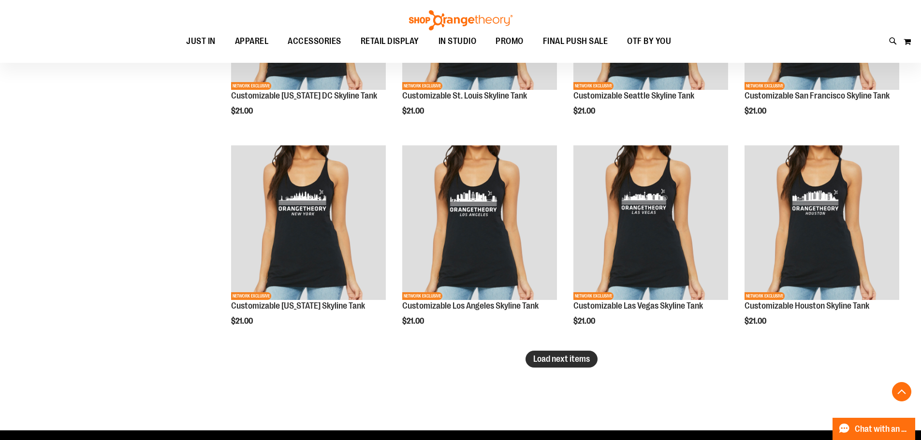
click at [572, 358] on span "Load next items" at bounding box center [561, 359] width 57 height 10
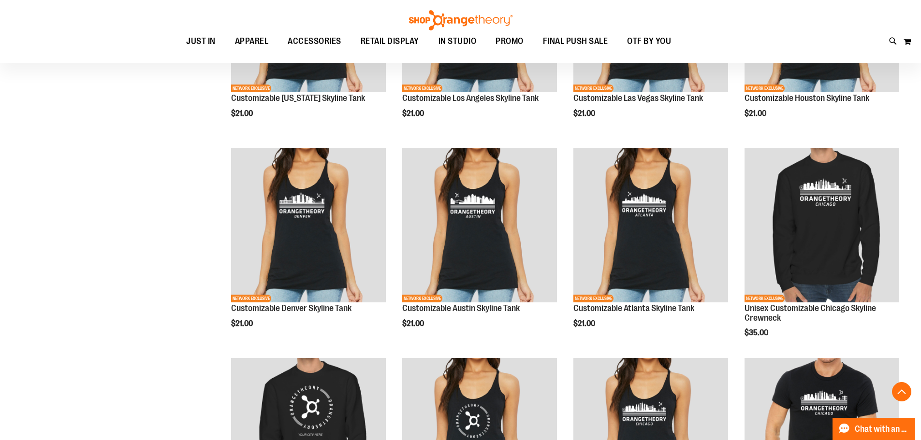
scroll to position [4370, 0]
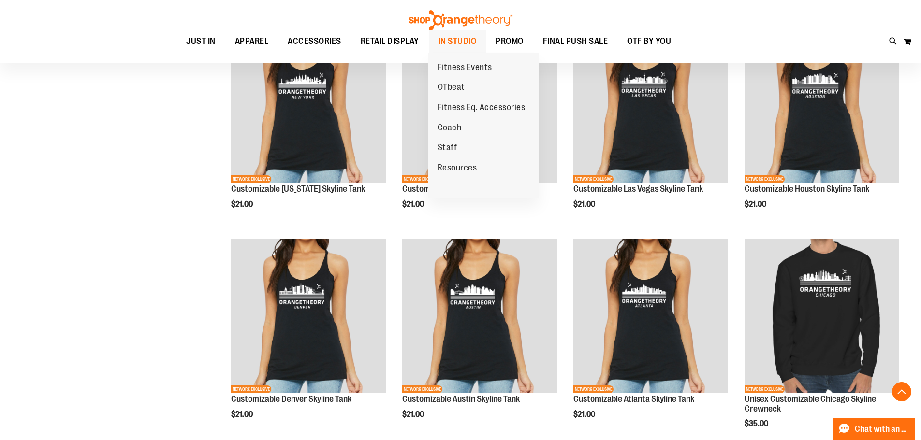
click at [451, 43] on span "IN STUDIO" at bounding box center [457, 41] width 38 height 22
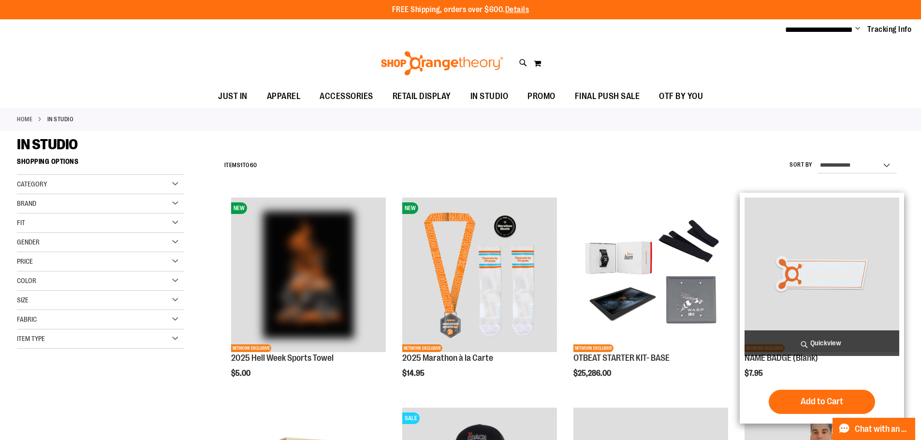
type input "**********"
click at [828, 273] on img "product" at bounding box center [821, 275] width 155 height 155
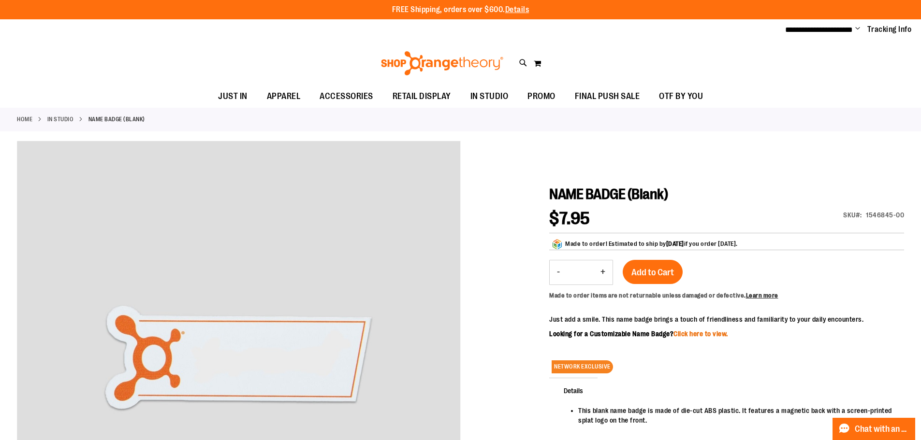
type input "**********"
click at [721, 332] on link "Click here to view." at bounding box center [700, 334] width 55 height 8
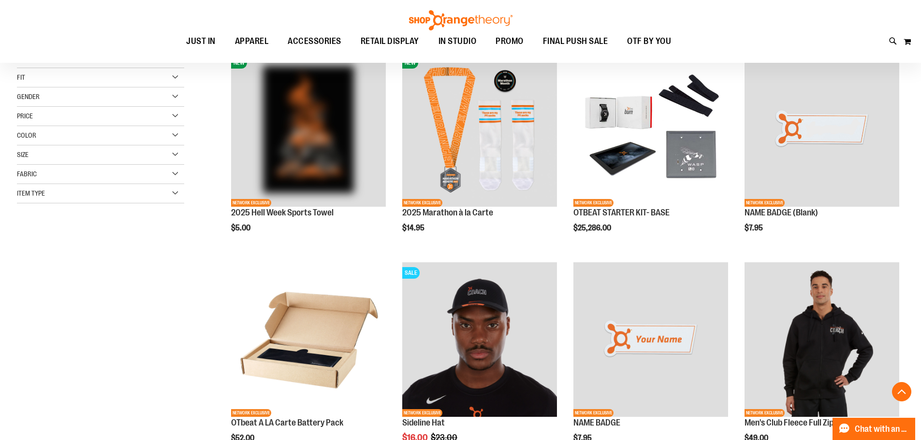
scroll to position [241, 0]
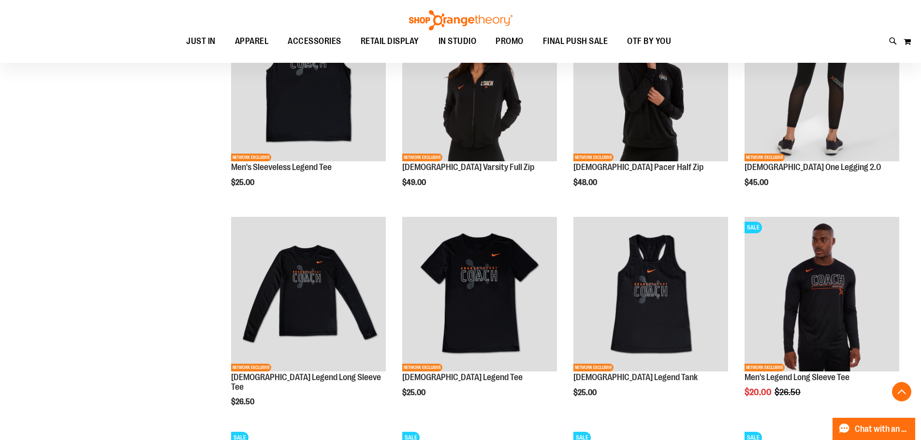
scroll to position [821, 0]
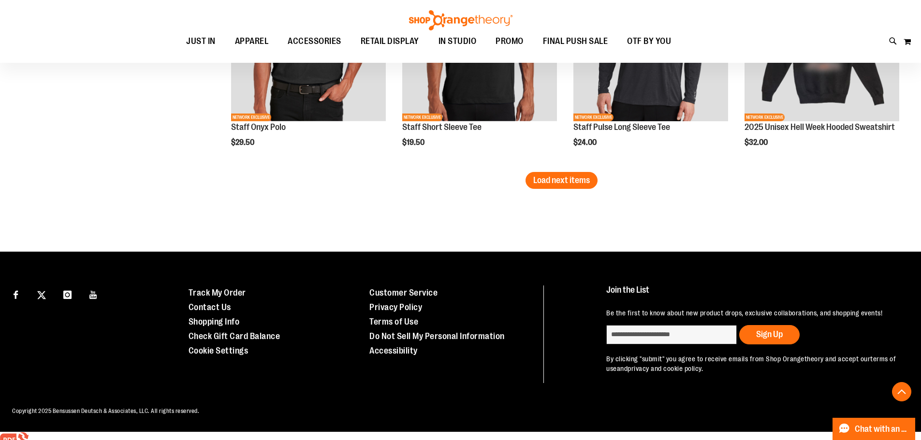
scroll to position [1912, 0]
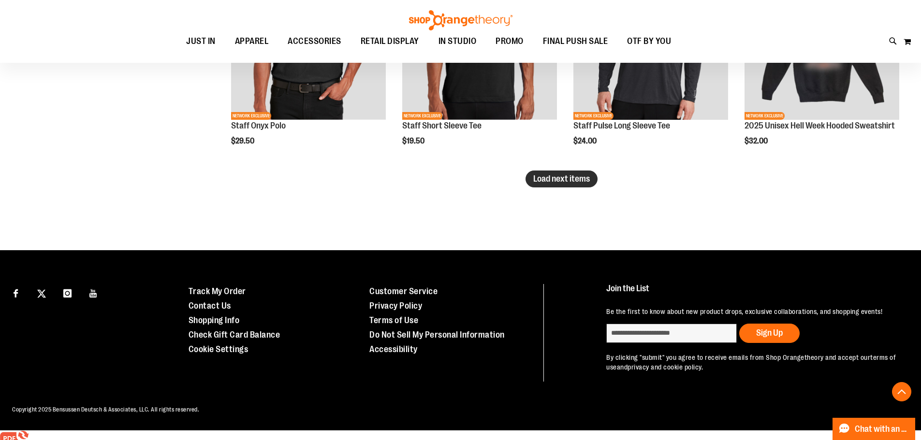
type input "**********"
click at [577, 181] on span "Load next items" at bounding box center [561, 179] width 57 height 10
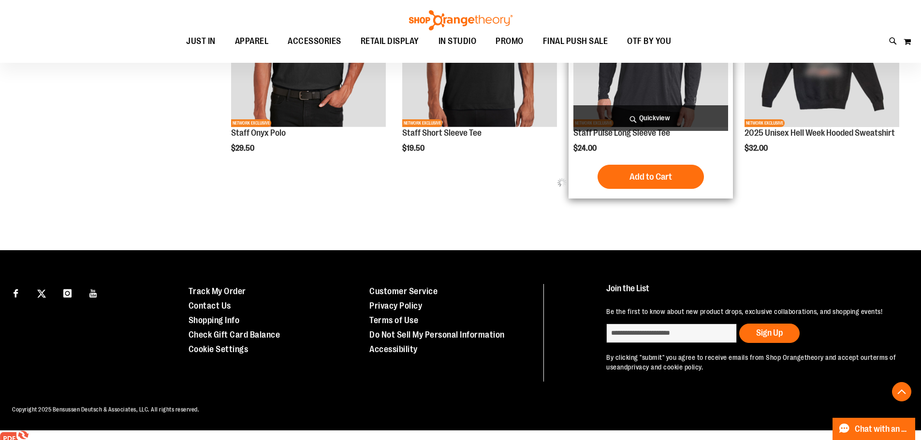
scroll to position [1912, 0]
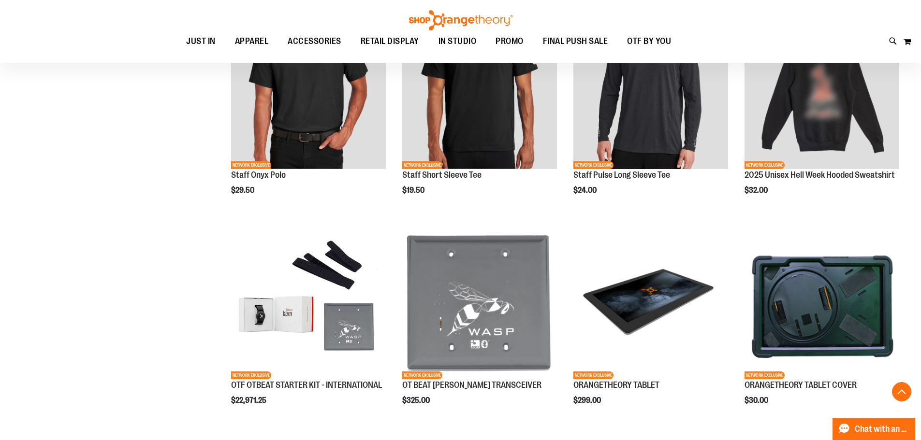
scroll to position [1864, 0]
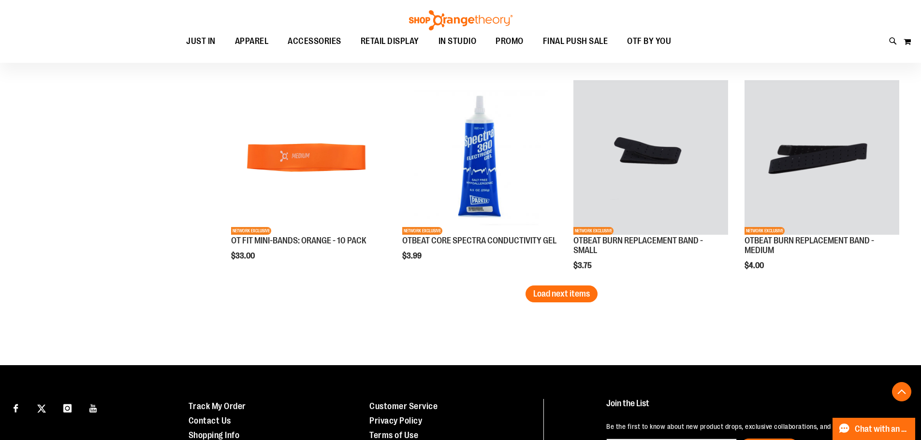
scroll to position [2444, 0]
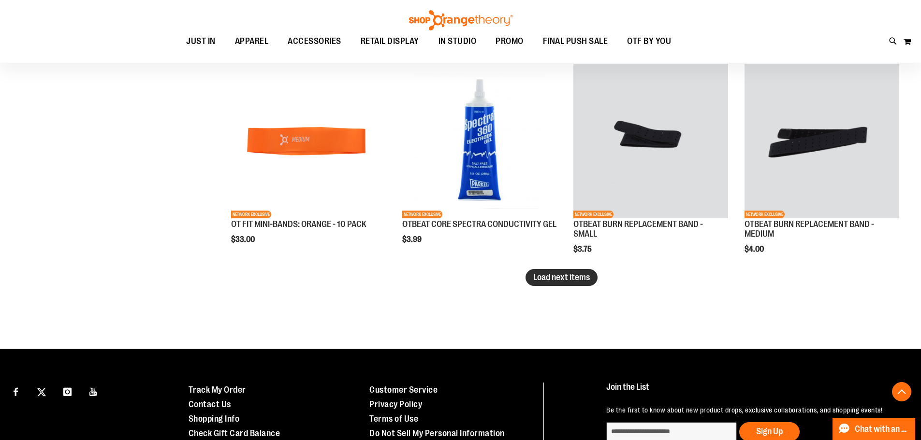
click at [570, 278] on span "Load next items" at bounding box center [561, 278] width 57 height 10
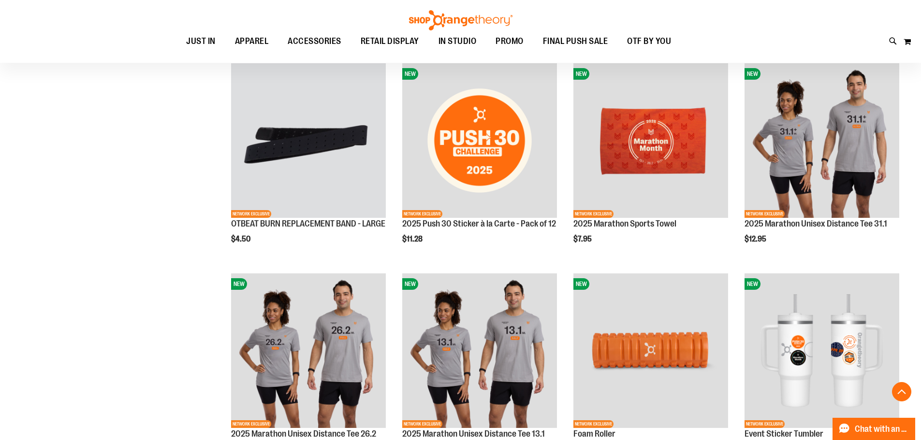
scroll to position [2637, 0]
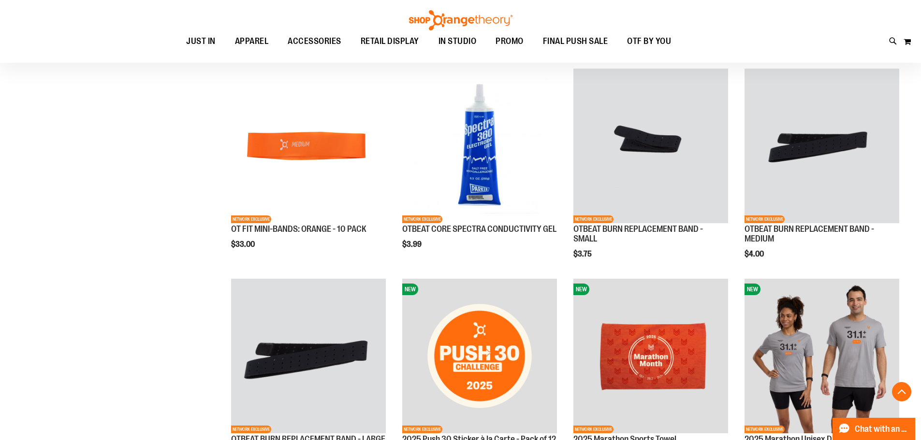
scroll to position [2347, 0]
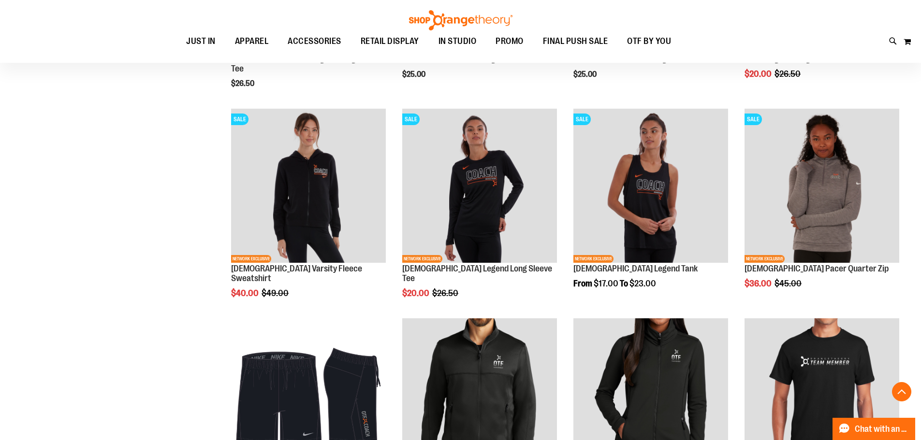
scroll to position [897, 0]
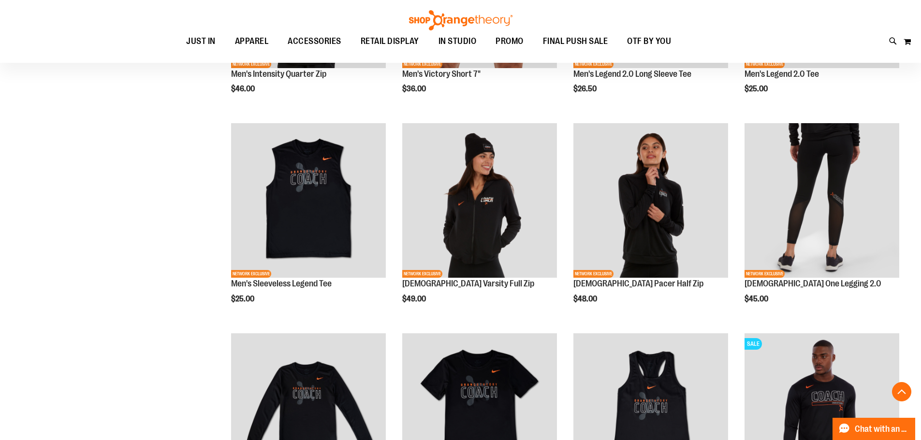
scroll to position [510, 0]
